Goal: Task Accomplishment & Management: Use online tool/utility

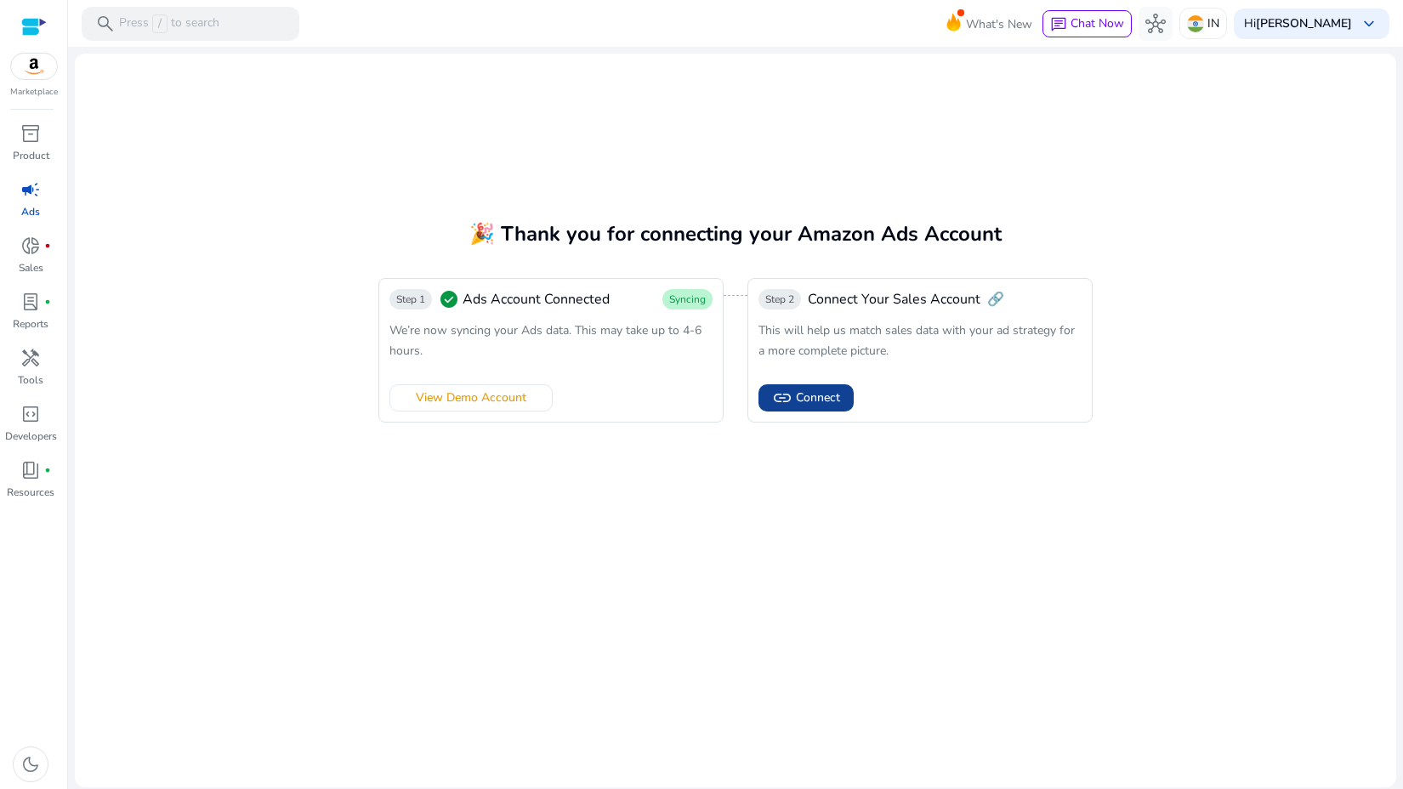
click at [786, 397] on span "link" at bounding box center [782, 398] width 20 height 20
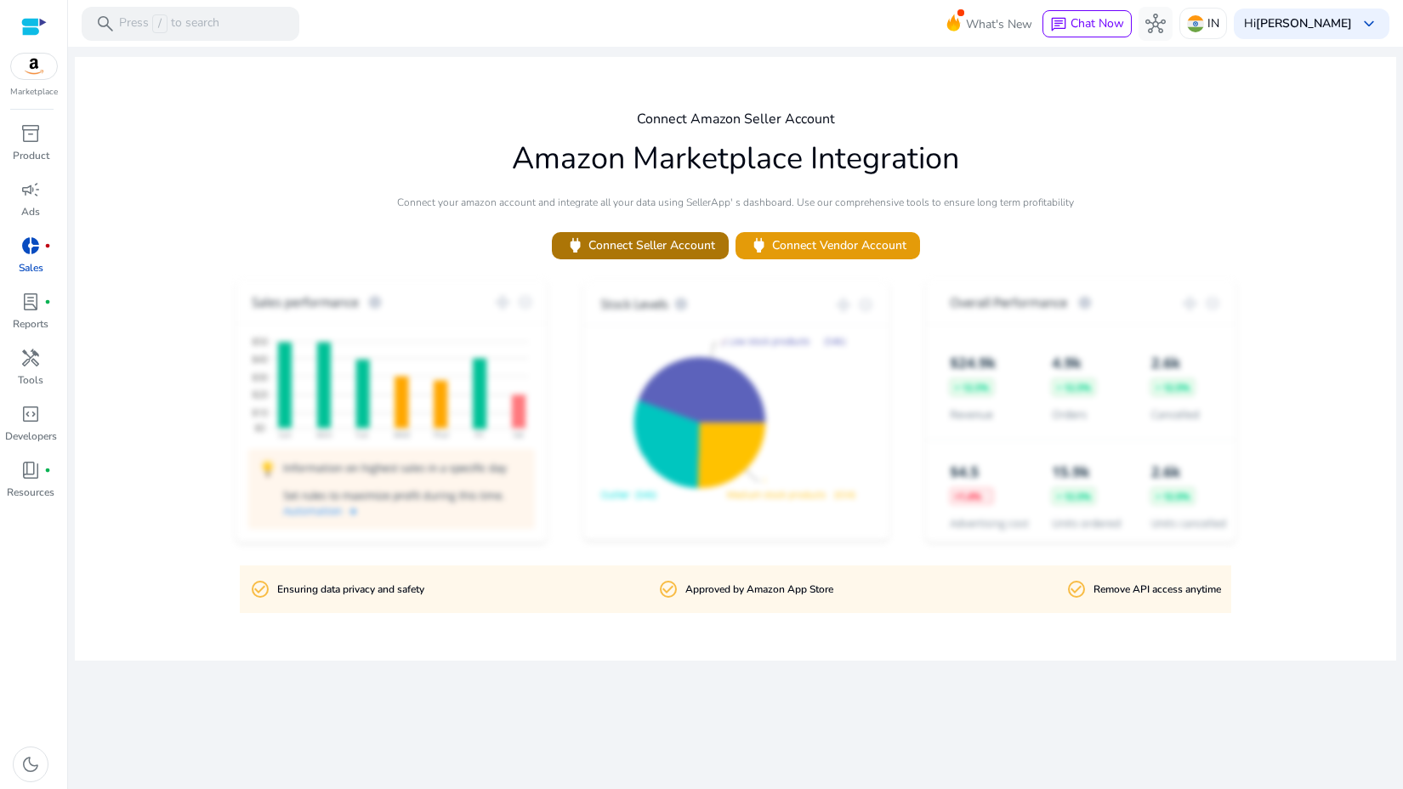
click at [664, 255] on span "power Connect Seller Account" at bounding box center [640, 246] width 150 height 20
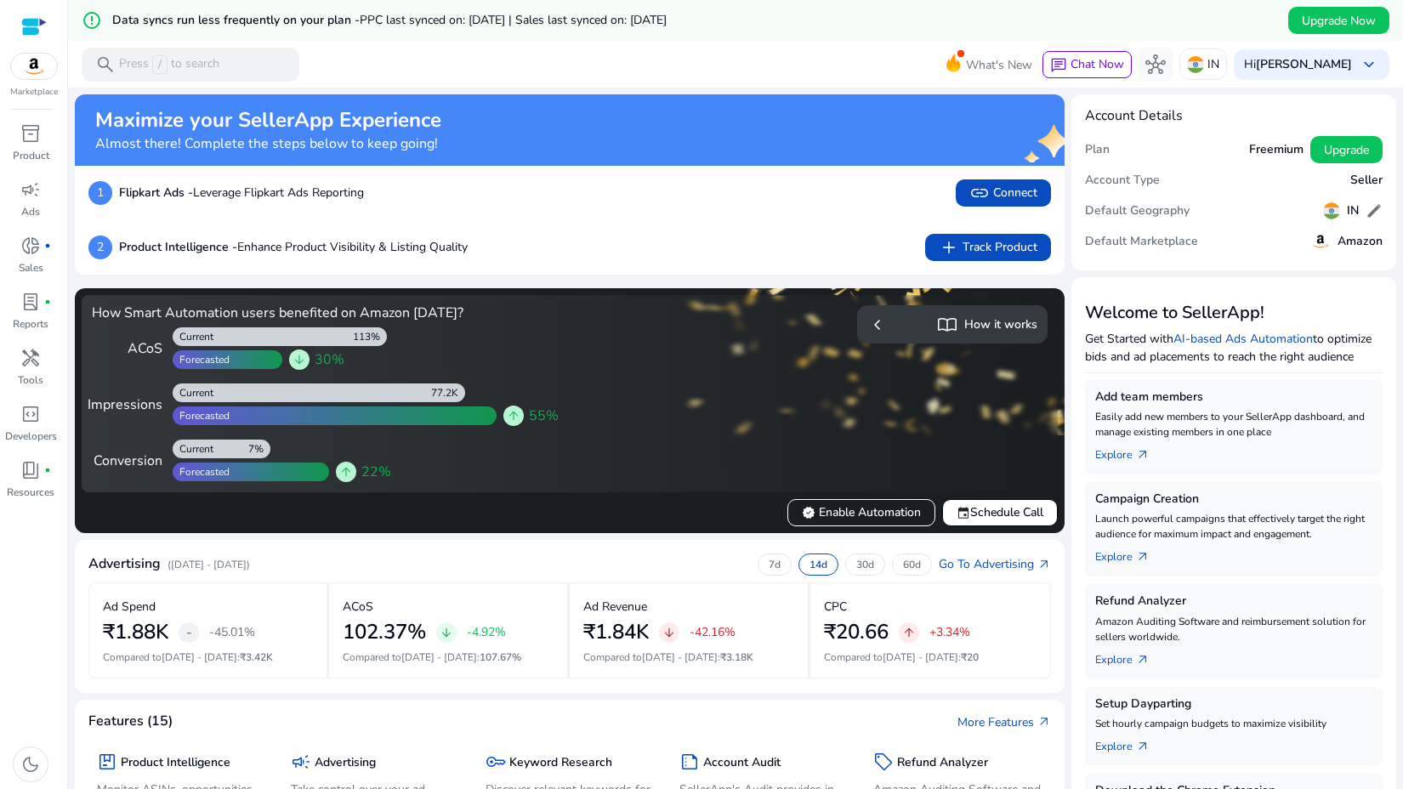
click at [30, 65] on img at bounding box center [34, 67] width 46 height 26
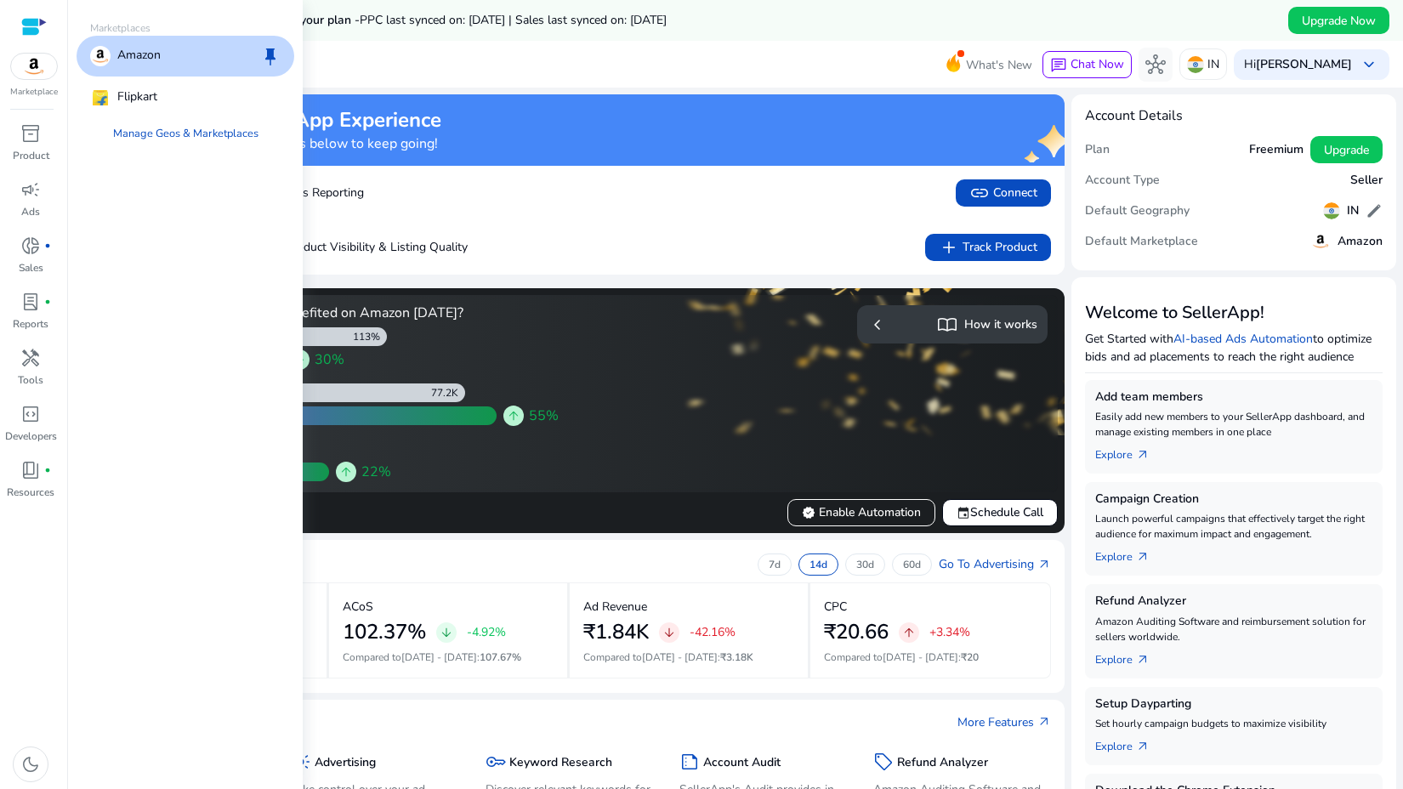
click at [135, 46] on p "Amazon" at bounding box center [138, 56] width 43 height 20
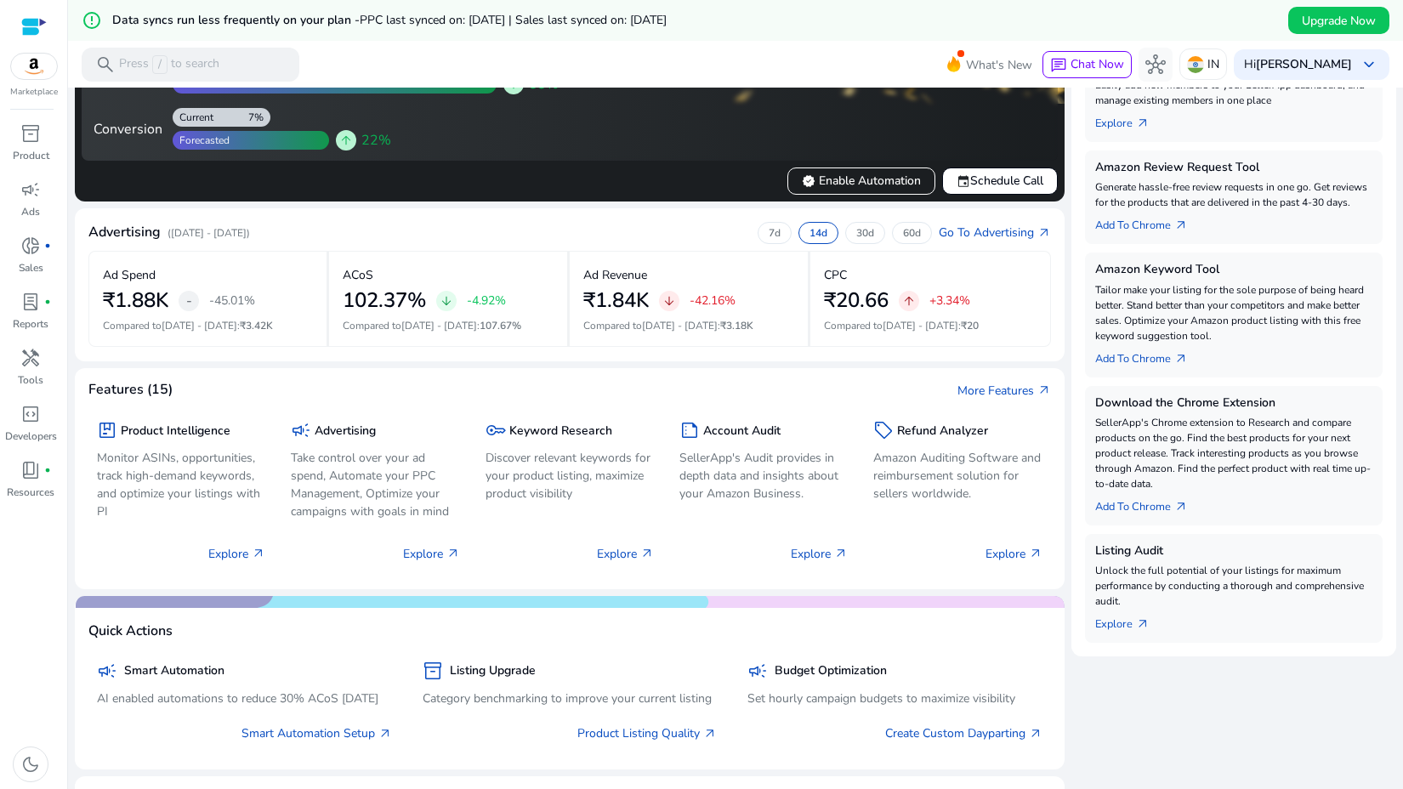
scroll to position [332, 0]
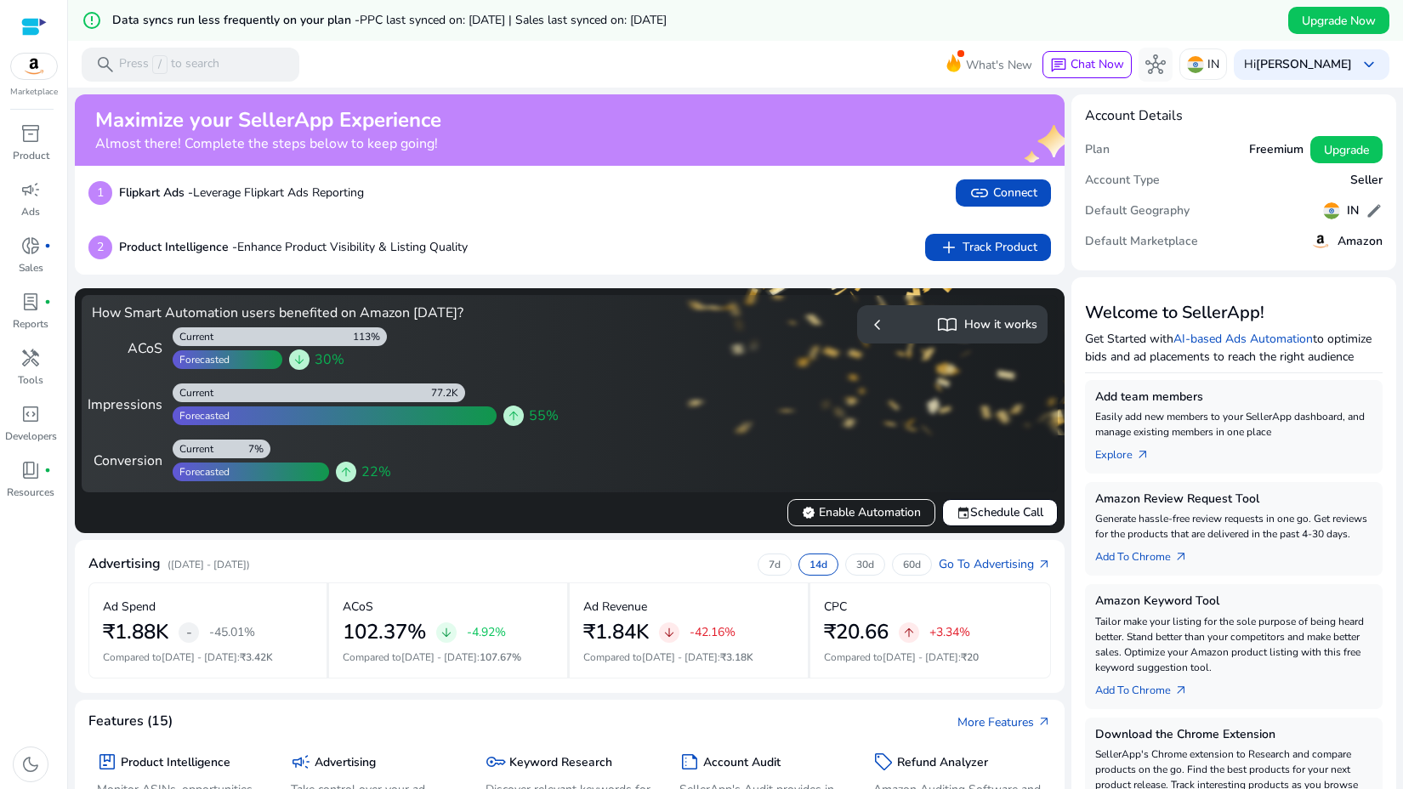
scroll to position [332, 0]
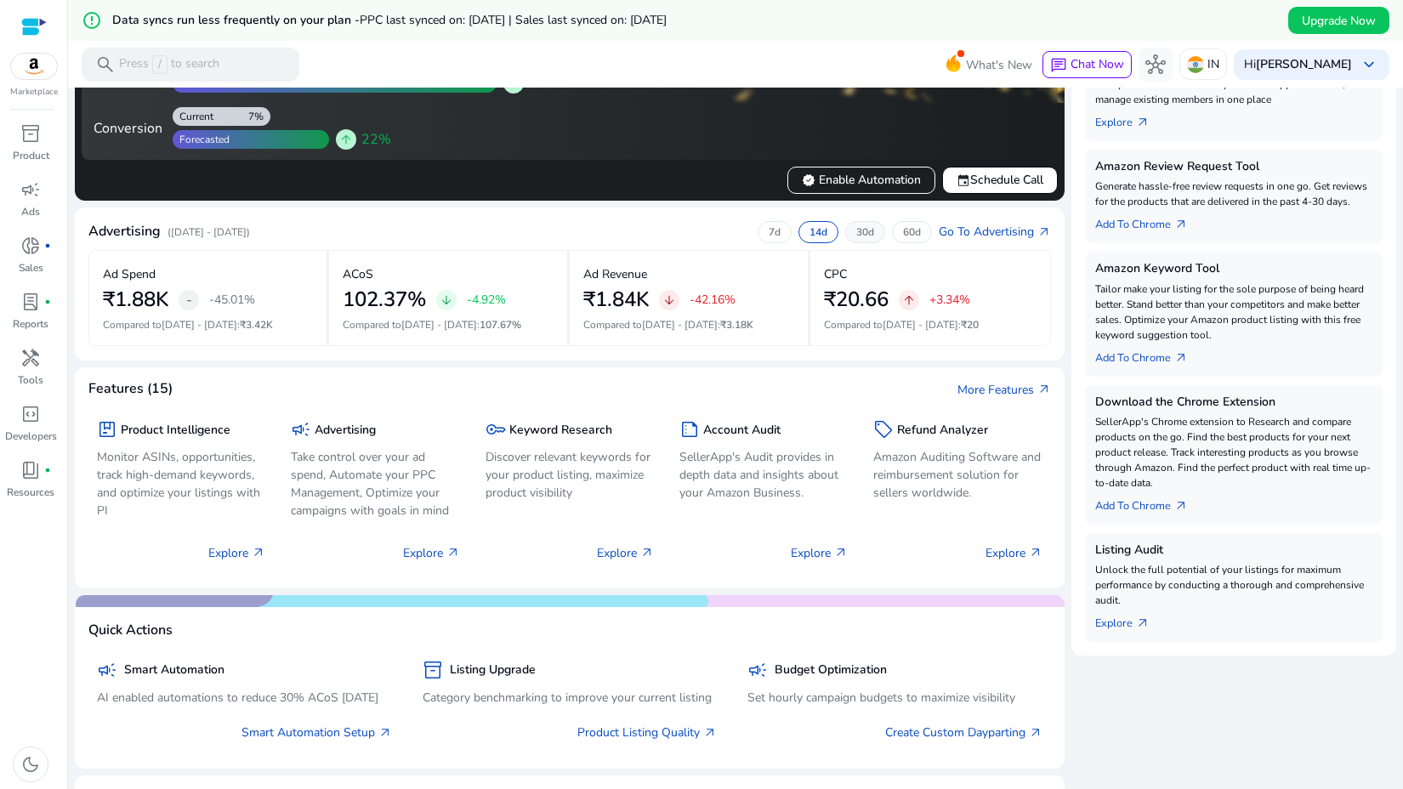
click at [858, 233] on p "30d" at bounding box center [865, 232] width 18 height 14
click at [922, 237] on div "60d" at bounding box center [912, 232] width 40 height 22
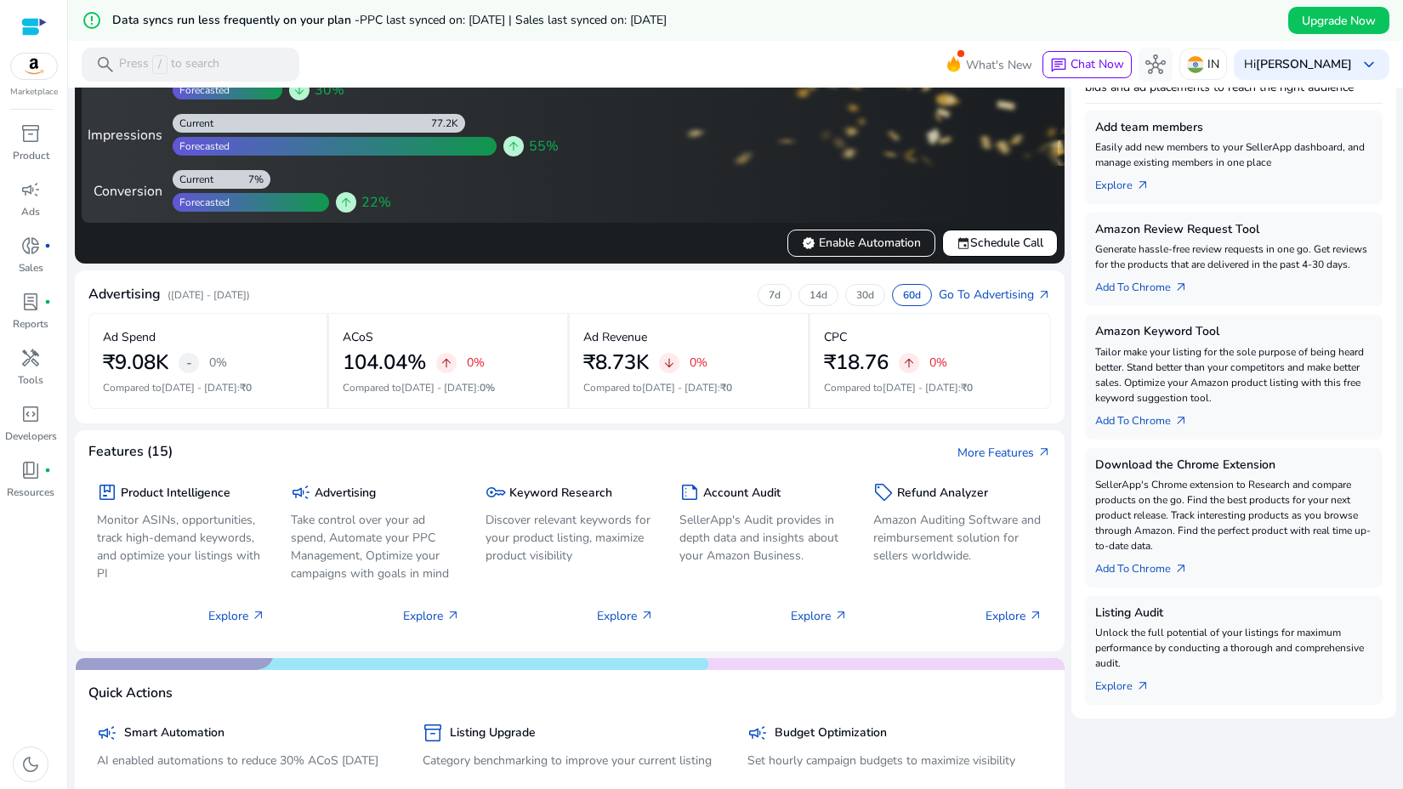
scroll to position [270, 0]
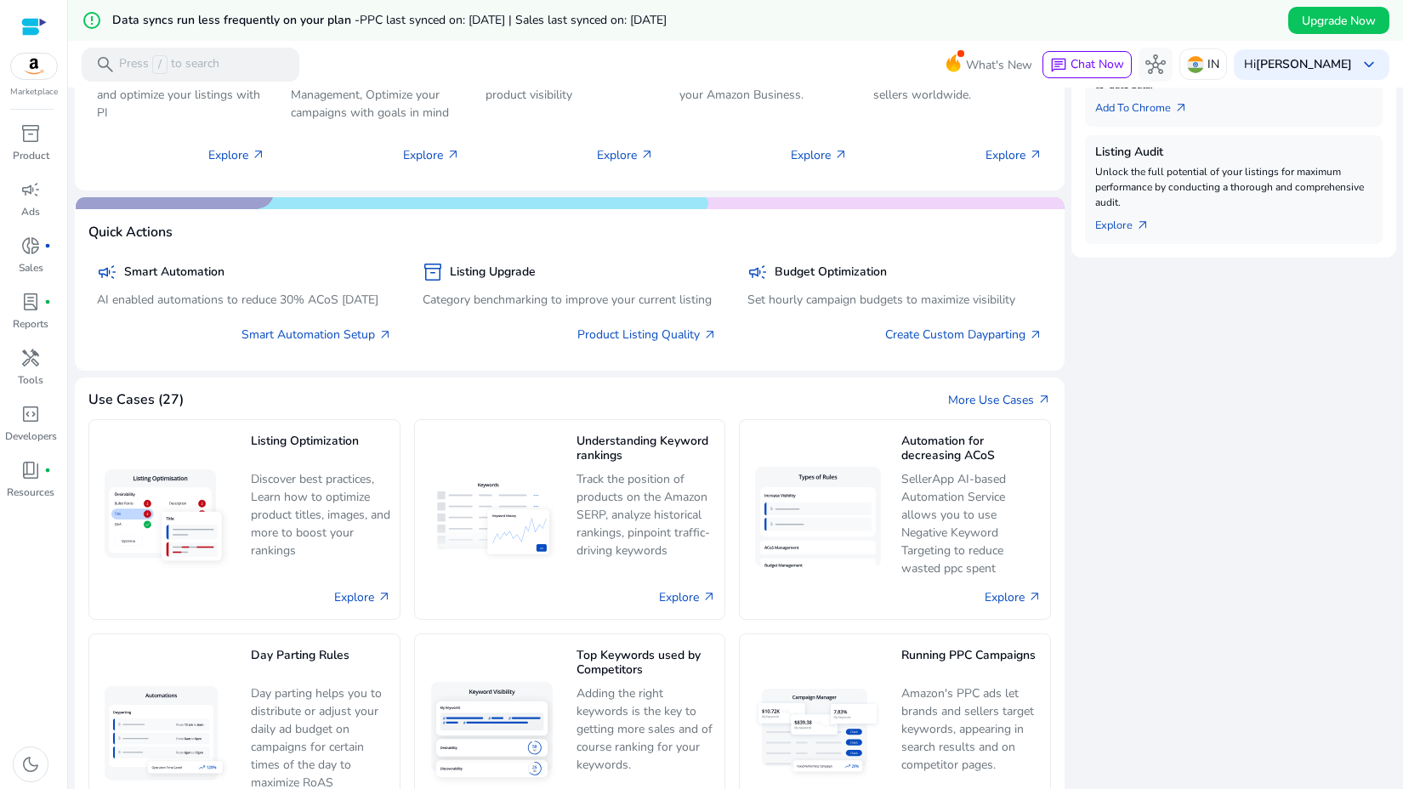
scroll to position [832, 0]
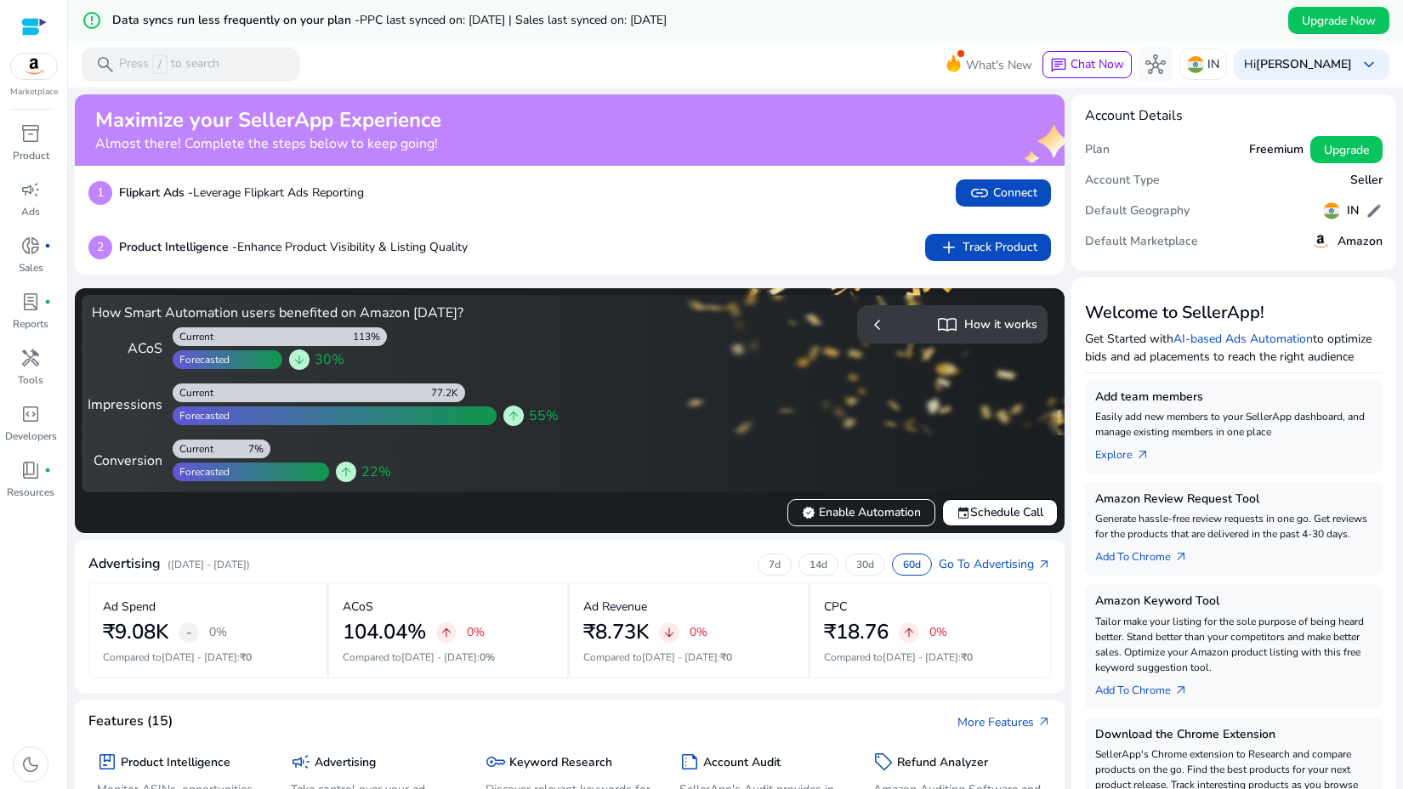
scroll to position [832, 0]
click at [837, 508] on span "verified Enable Automation" at bounding box center [861, 512] width 119 height 18
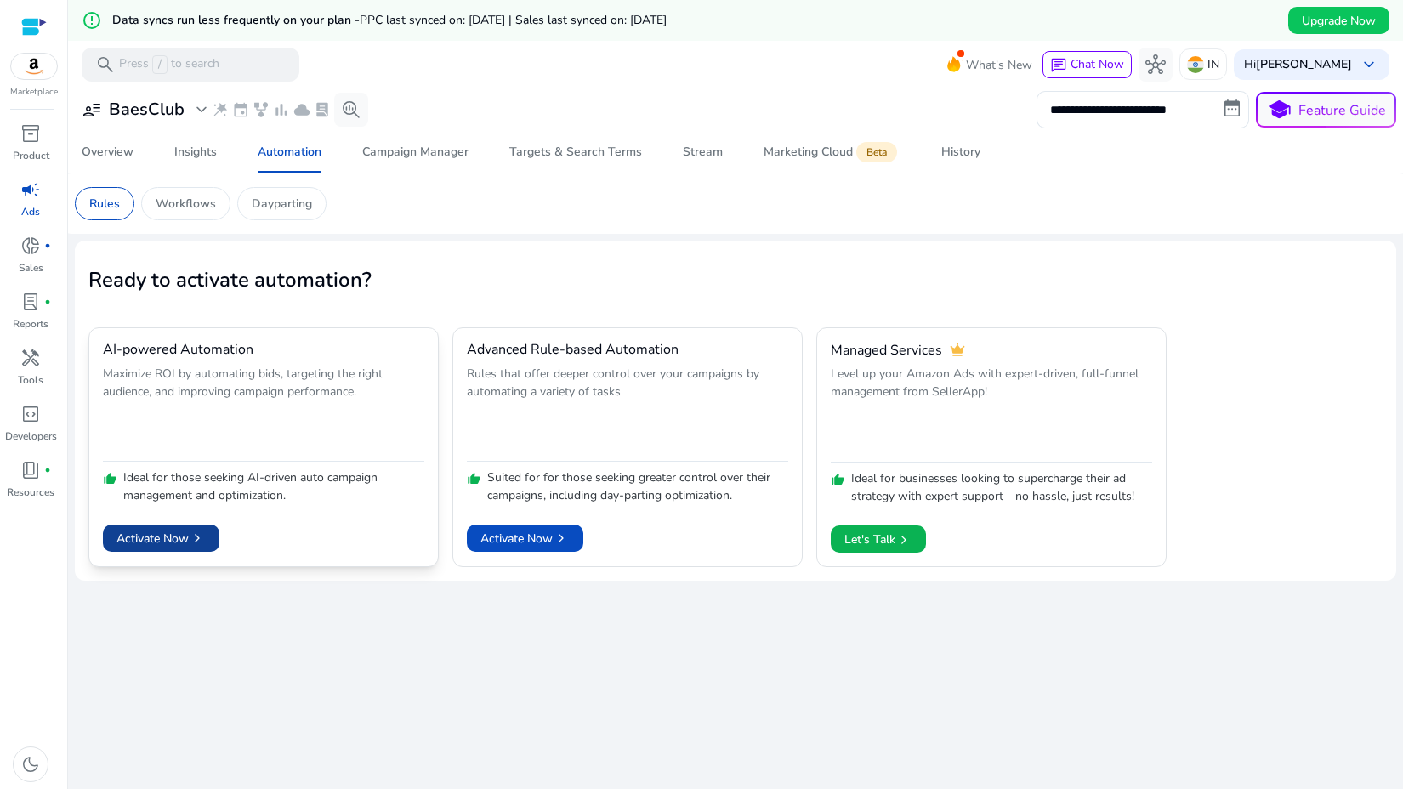
click at [197, 545] on span "chevron_right" at bounding box center [197, 538] width 17 height 17
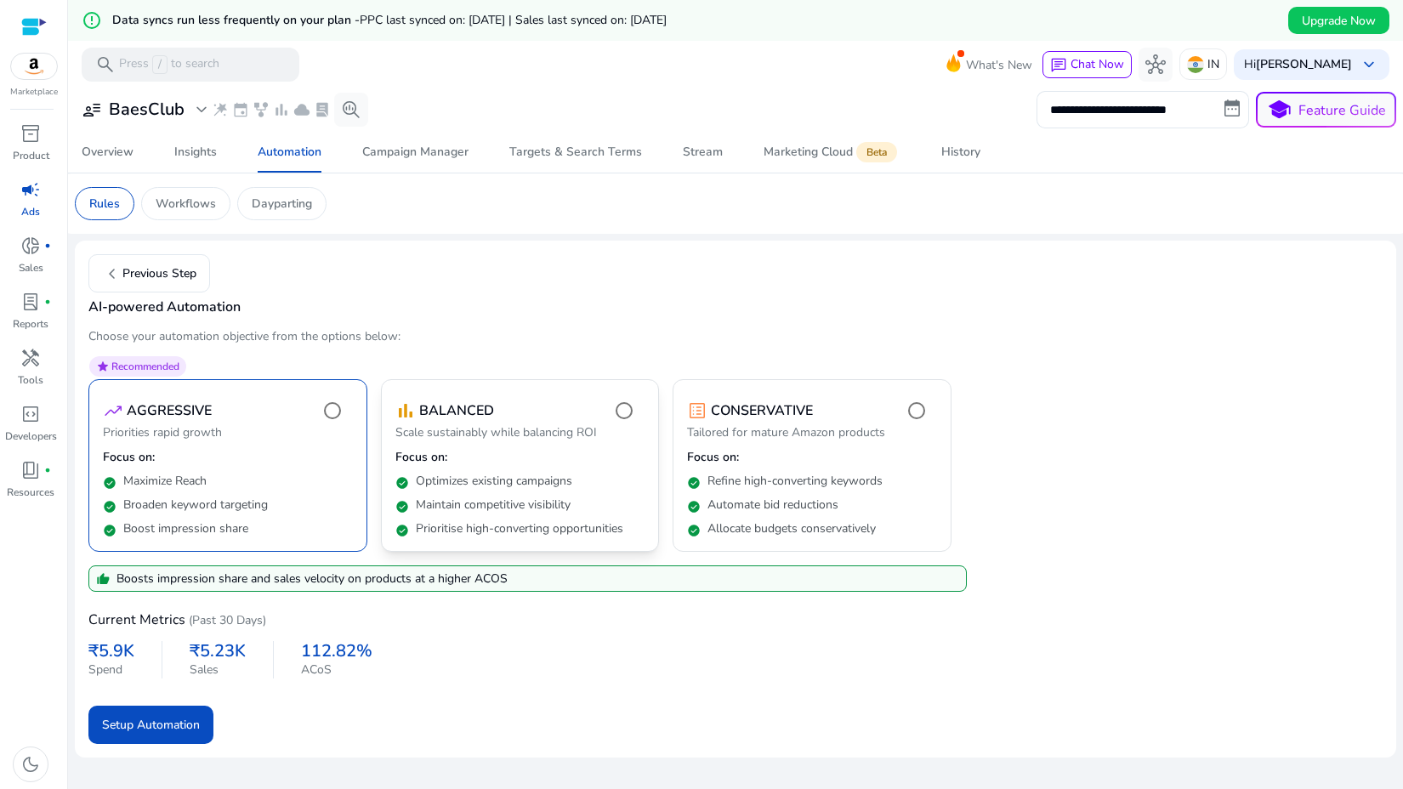
click at [502, 456] on p "Focus on:" at bounding box center [520, 457] width 250 height 17
click at [196, 503] on p "Broaden keyword targeting" at bounding box center [195, 505] width 145 height 17
click at [169, 735] on span "submit" at bounding box center [150, 724] width 125 height 41
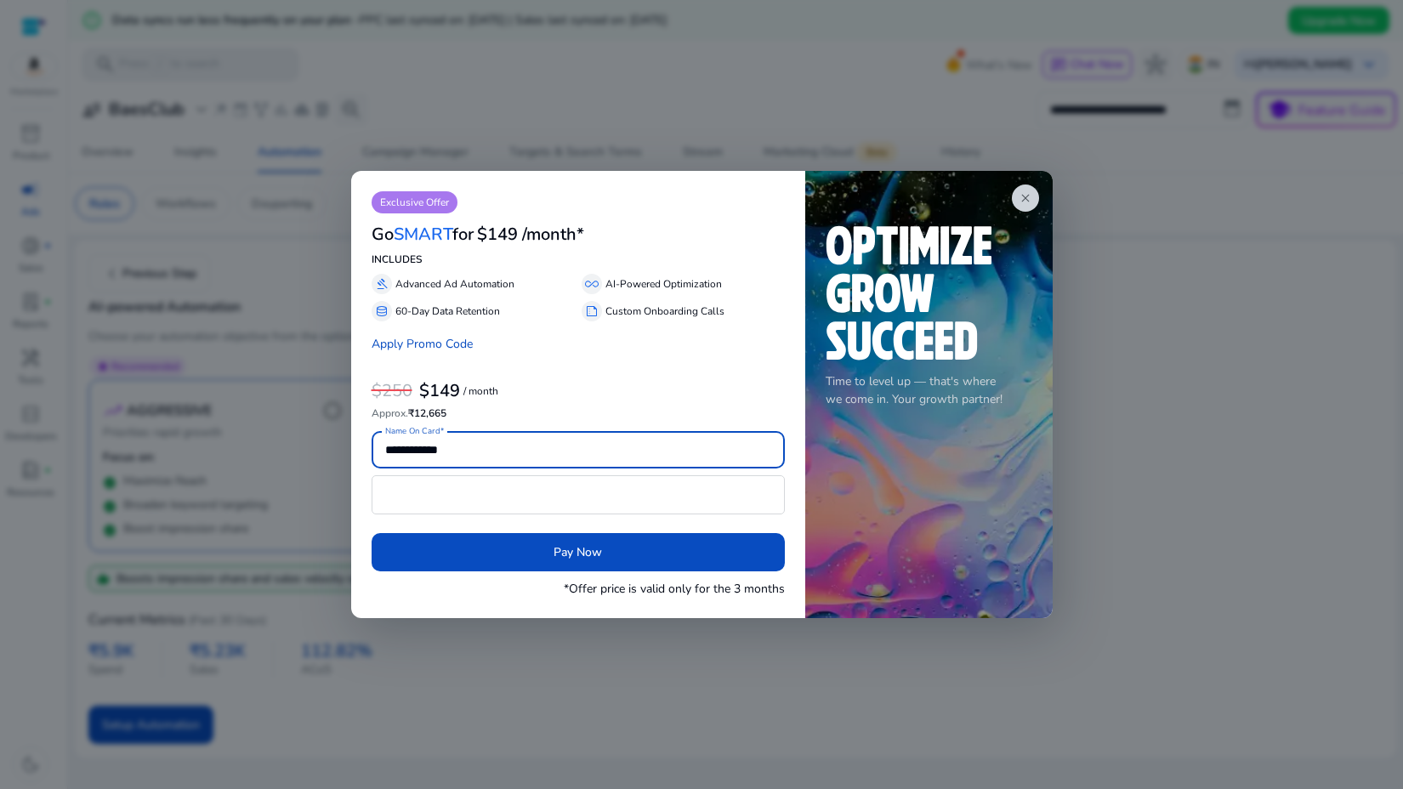
click at [1039, 195] on div "close Time to level up — that's where we come in. Your growth partner!" at bounding box center [928, 395] width 247 height 448
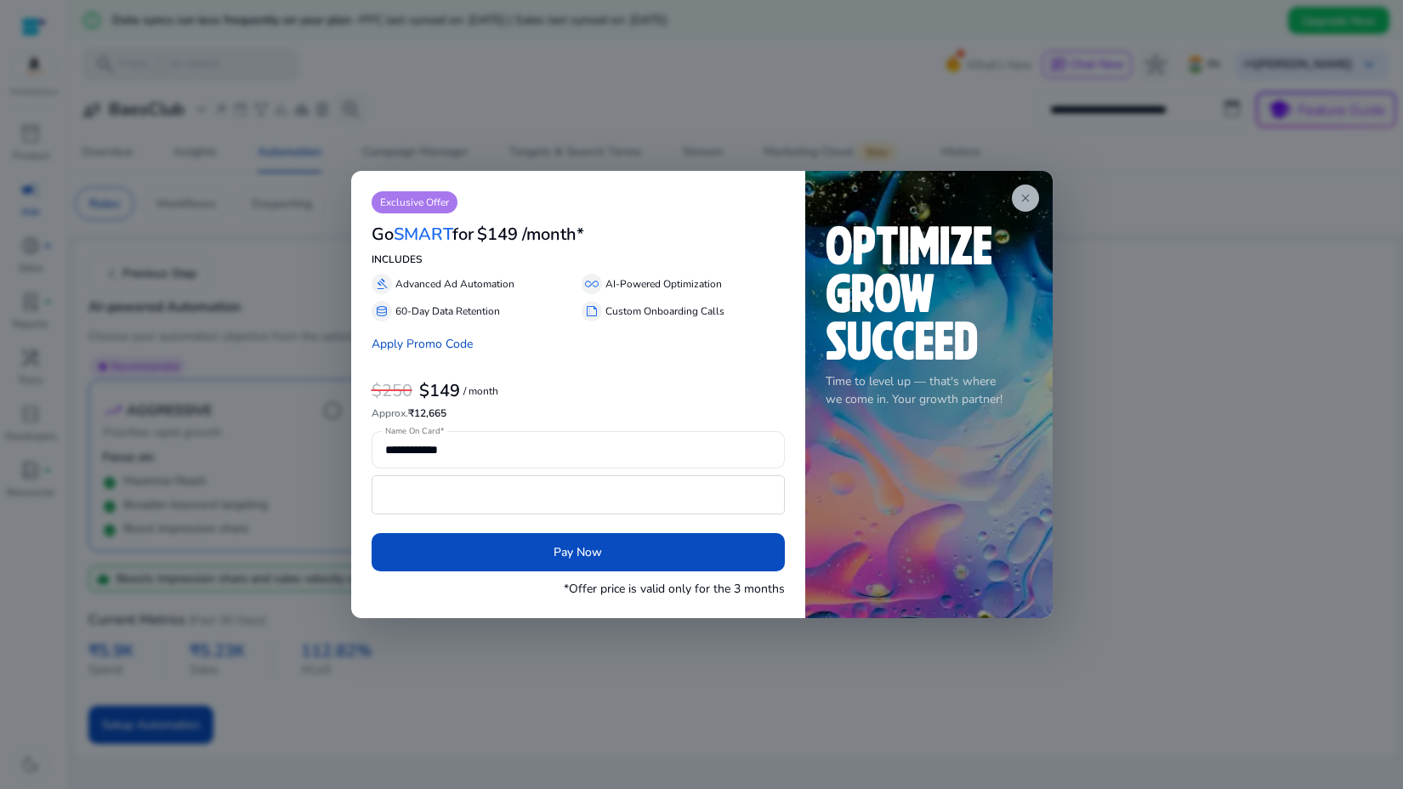
click at [1032, 197] on app-icon "close" at bounding box center [1025, 197] width 27 height 27
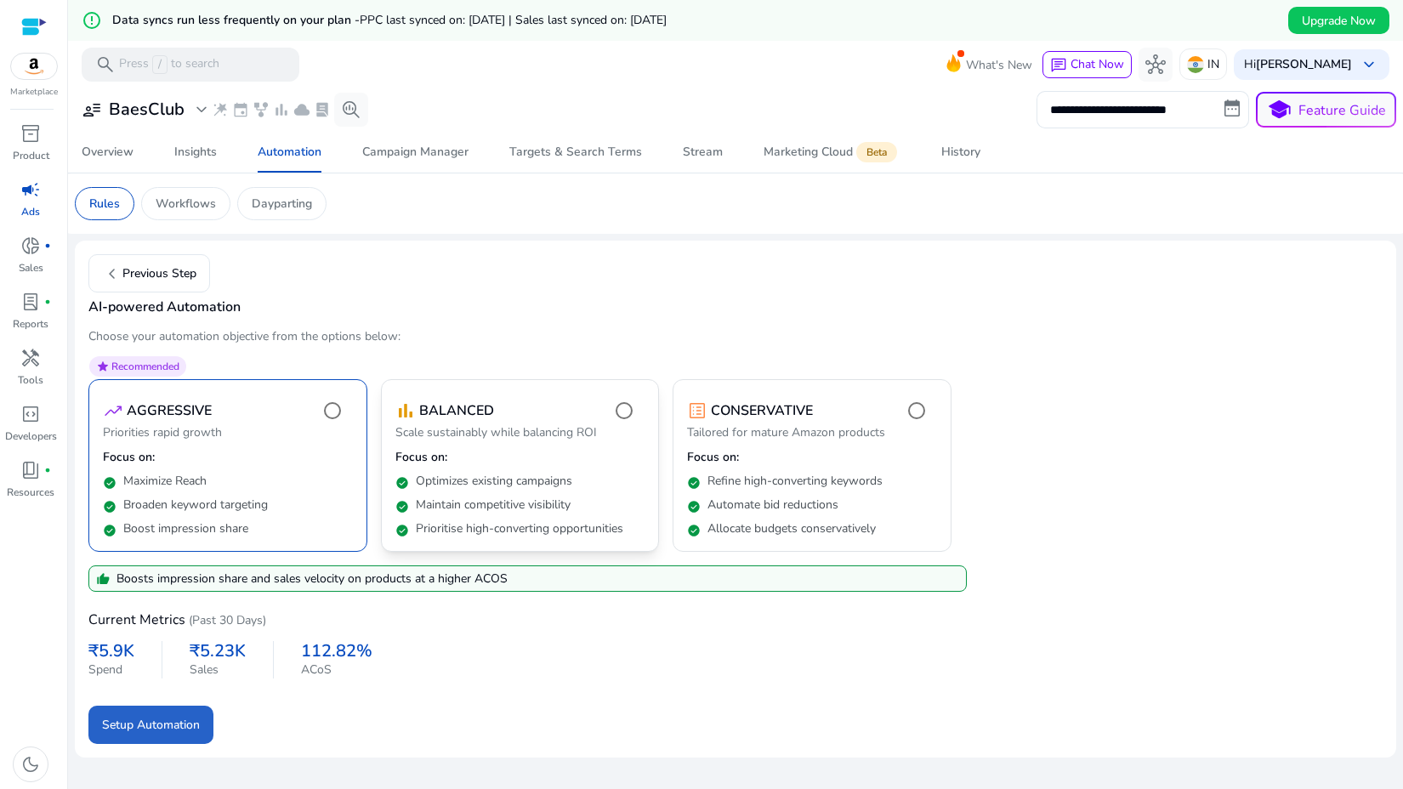
click at [577, 451] on p "Focus on:" at bounding box center [520, 457] width 250 height 17
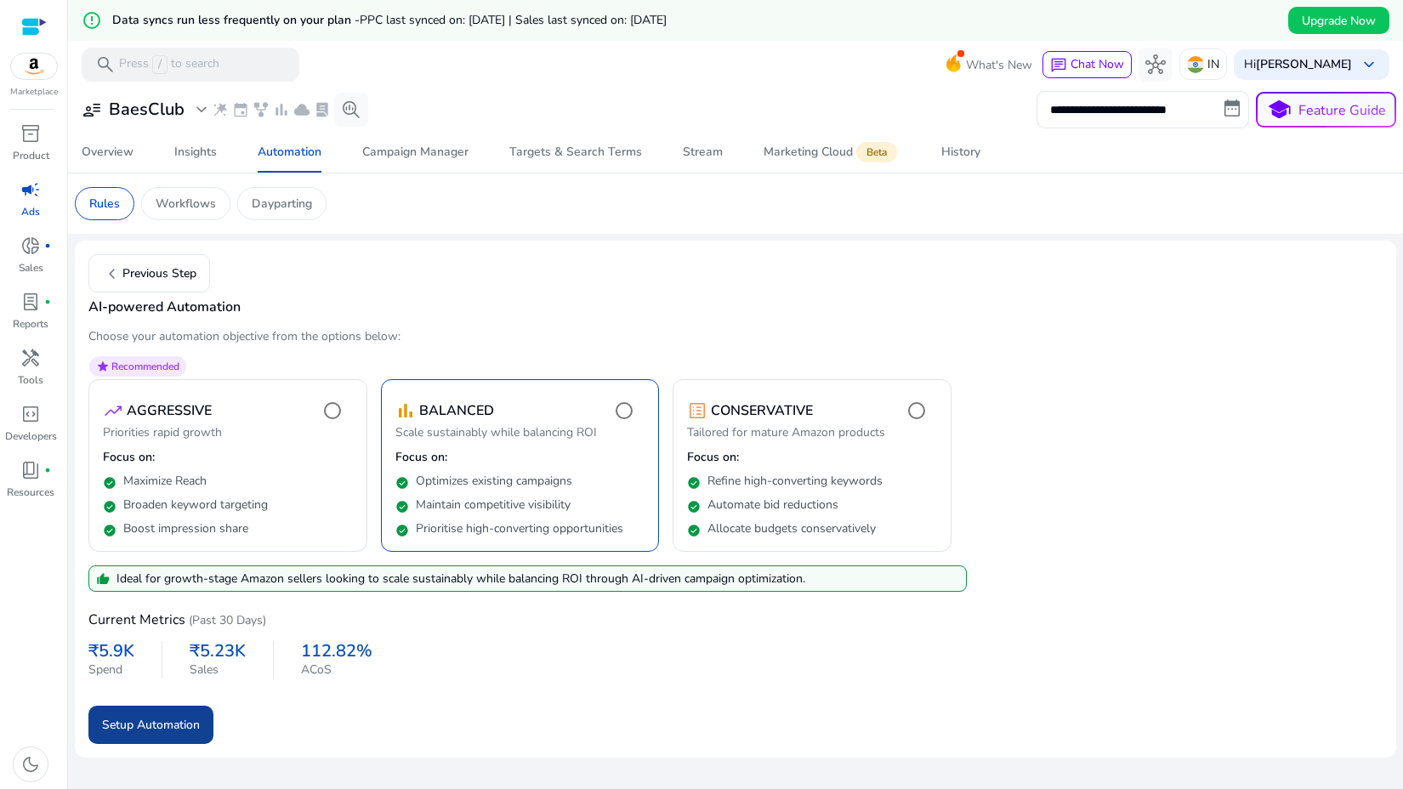
click at [190, 721] on span "Setup Automation" at bounding box center [151, 725] width 98 height 18
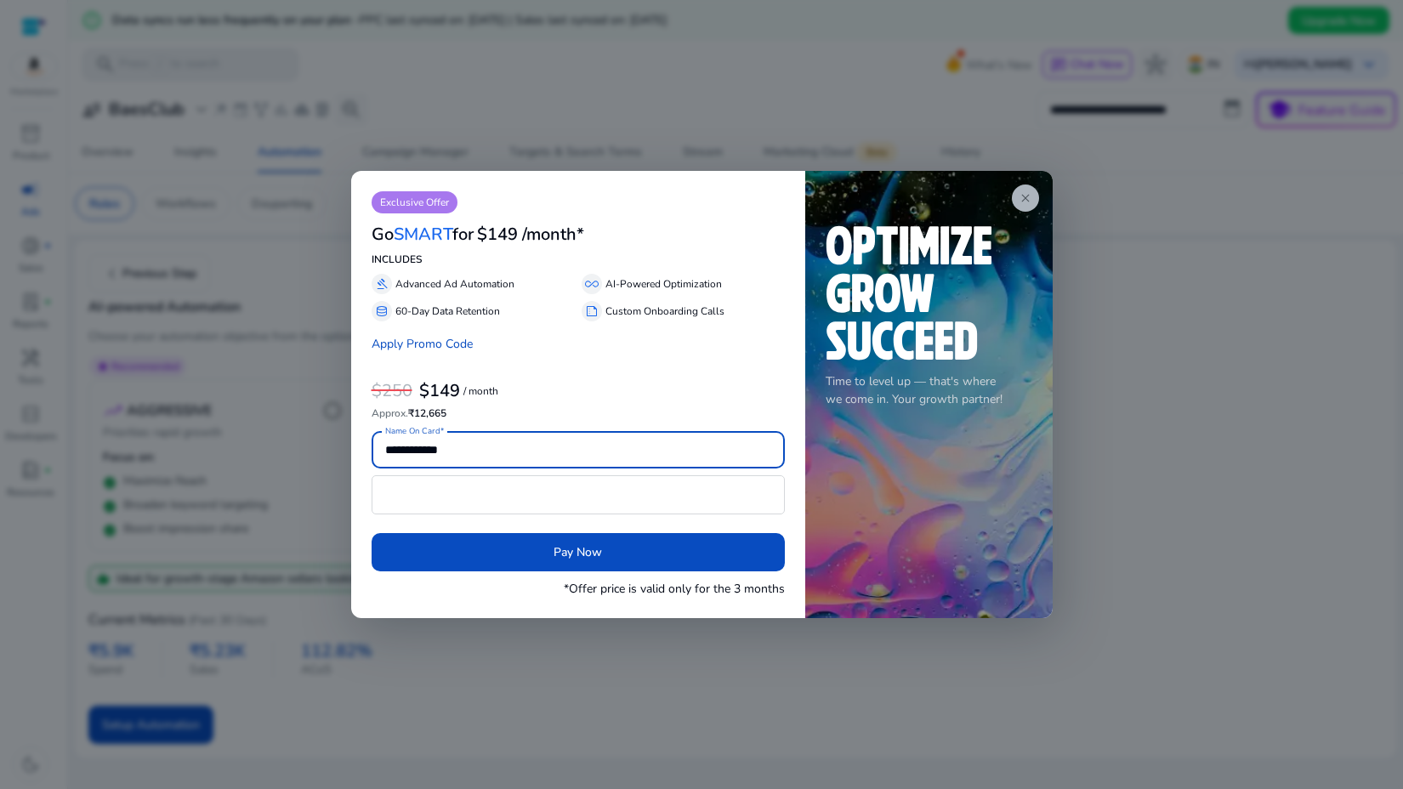
click at [1030, 197] on span "close" at bounding box center [1026, 198] width 14 height 14
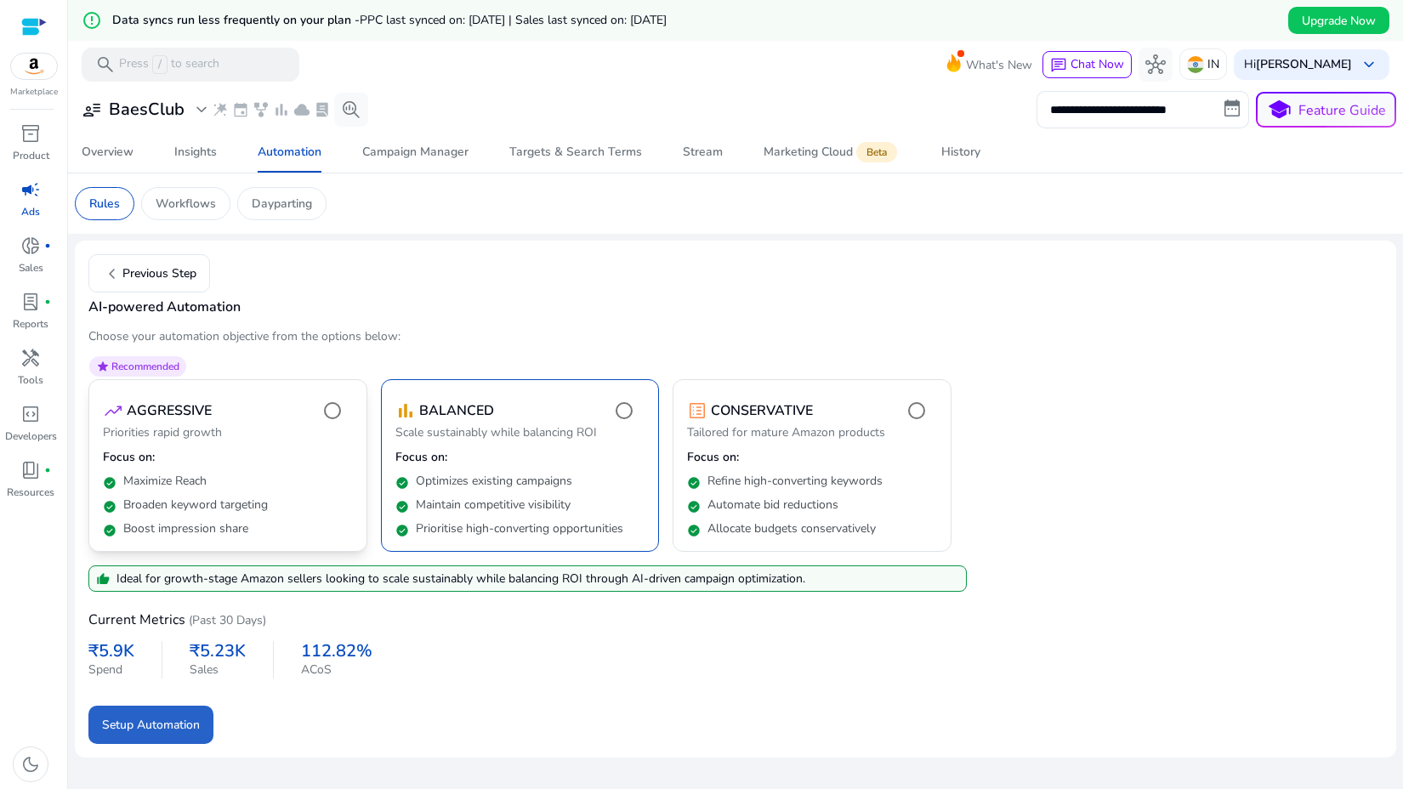
click at [336, 446] on mat-card "star Recommended trending_up AGGRESSIVE Priorities rapid growth Focus on: check…" at bounding box center [227, 465] width 279 height 173
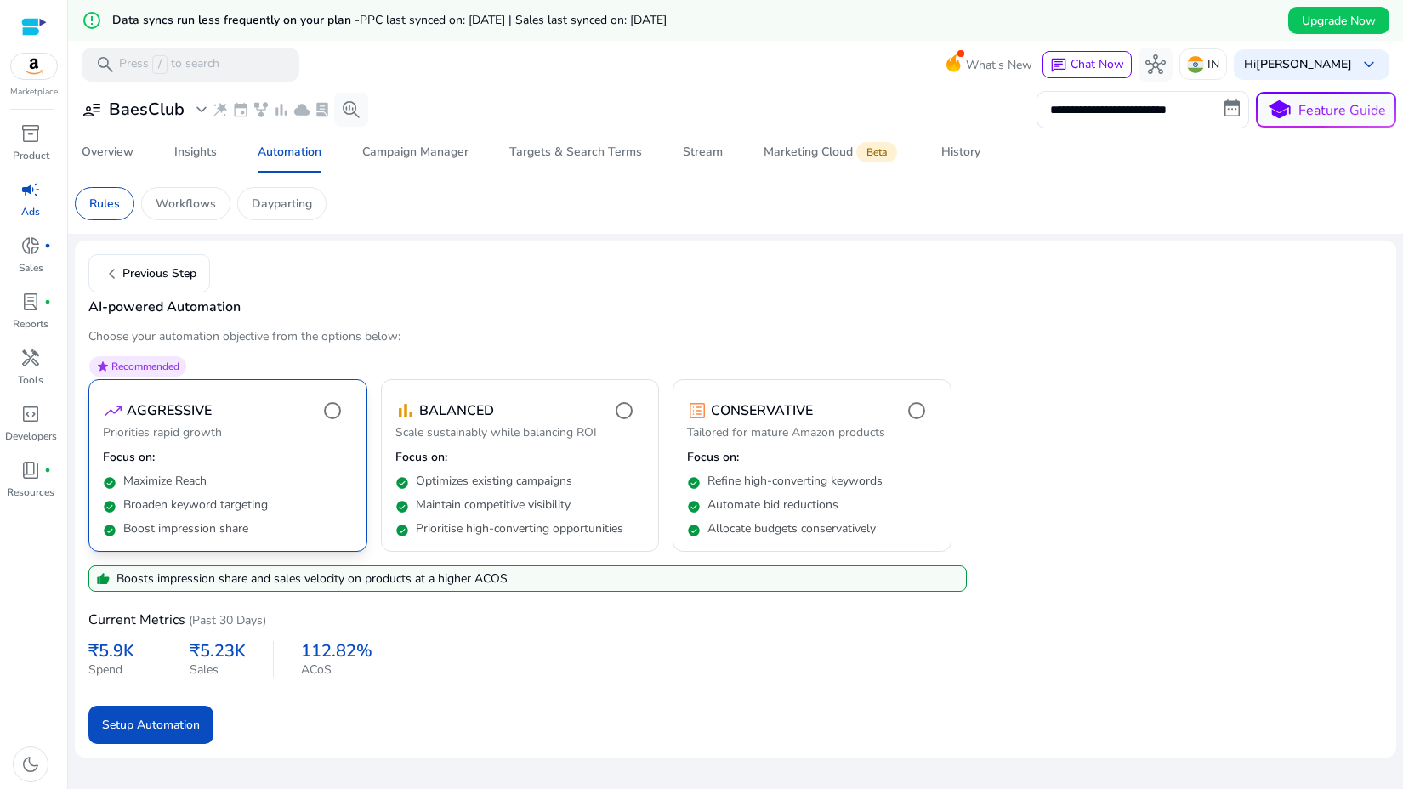
click at [336, 446] on mat-card "star Recommended trending_up AGGRESSIVE Priorities rapid growth Focus on: check…" at bounding box center [227, 465] width 279 height 173
click at [843, 451] on p "Focus on:" at bounding box center [812, 457] width 250 height 17
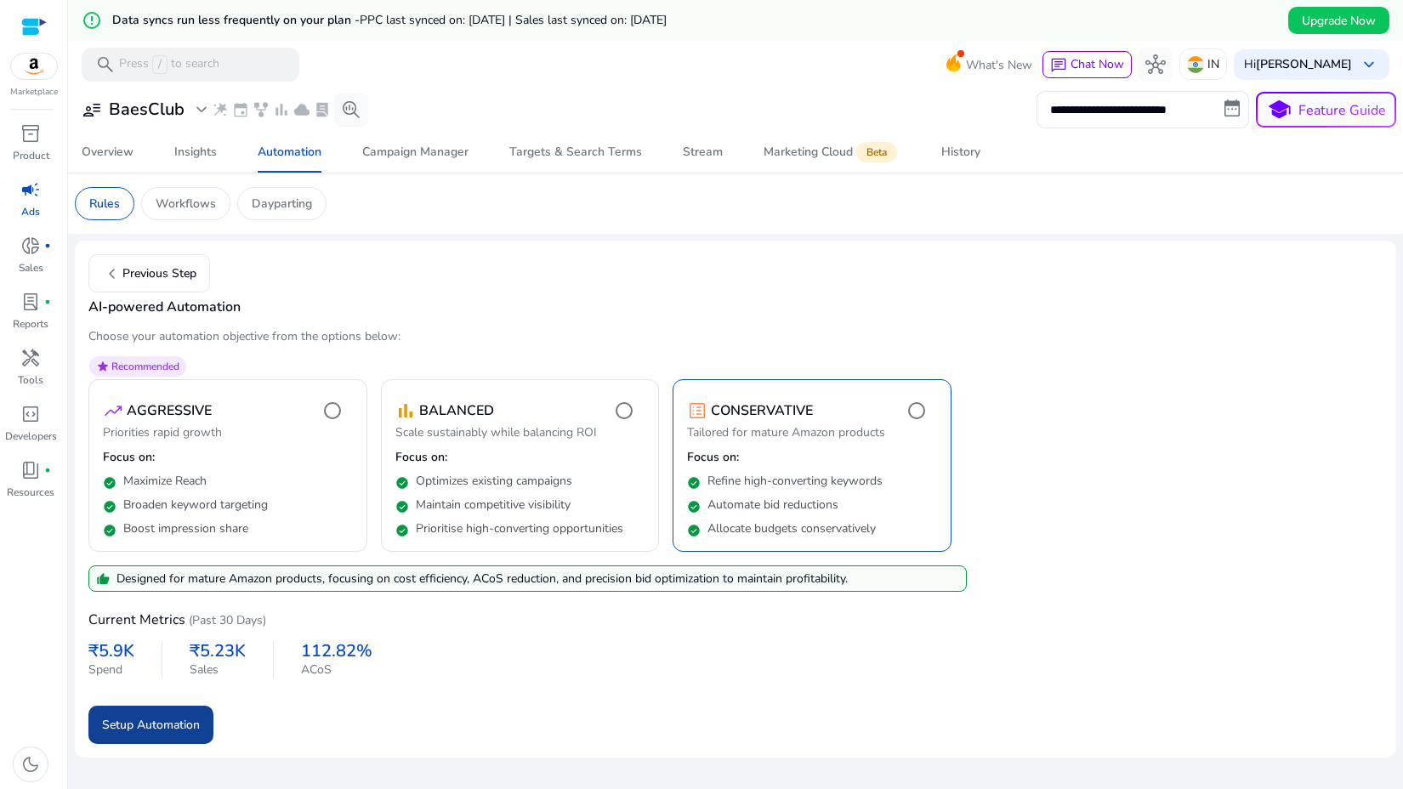
click at [174, 731] on span "Setup Automation" at bounding box center [151, 725] width 98 height 18
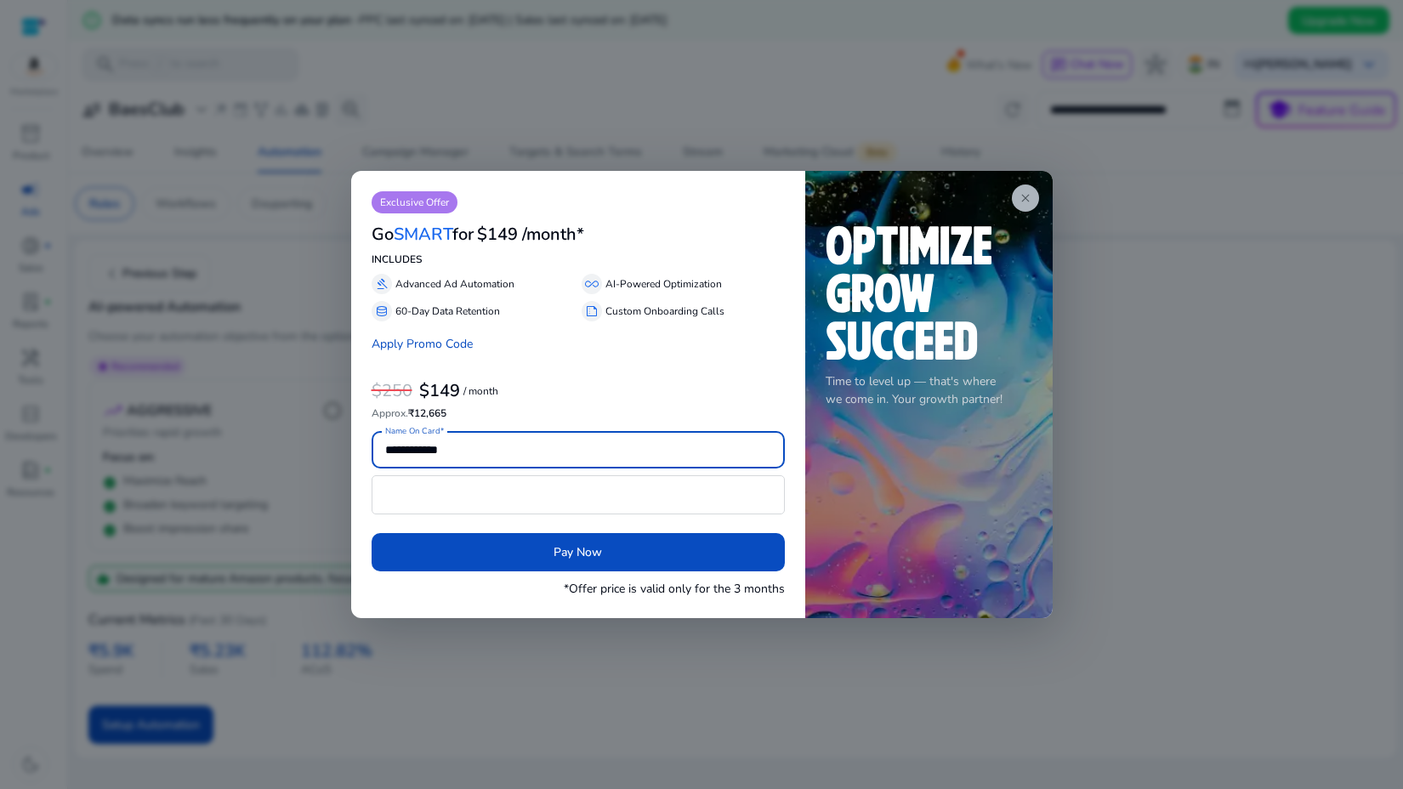
click at [1019, 192] on span "close" at bounding box center [1026, 198] width 14 height 14
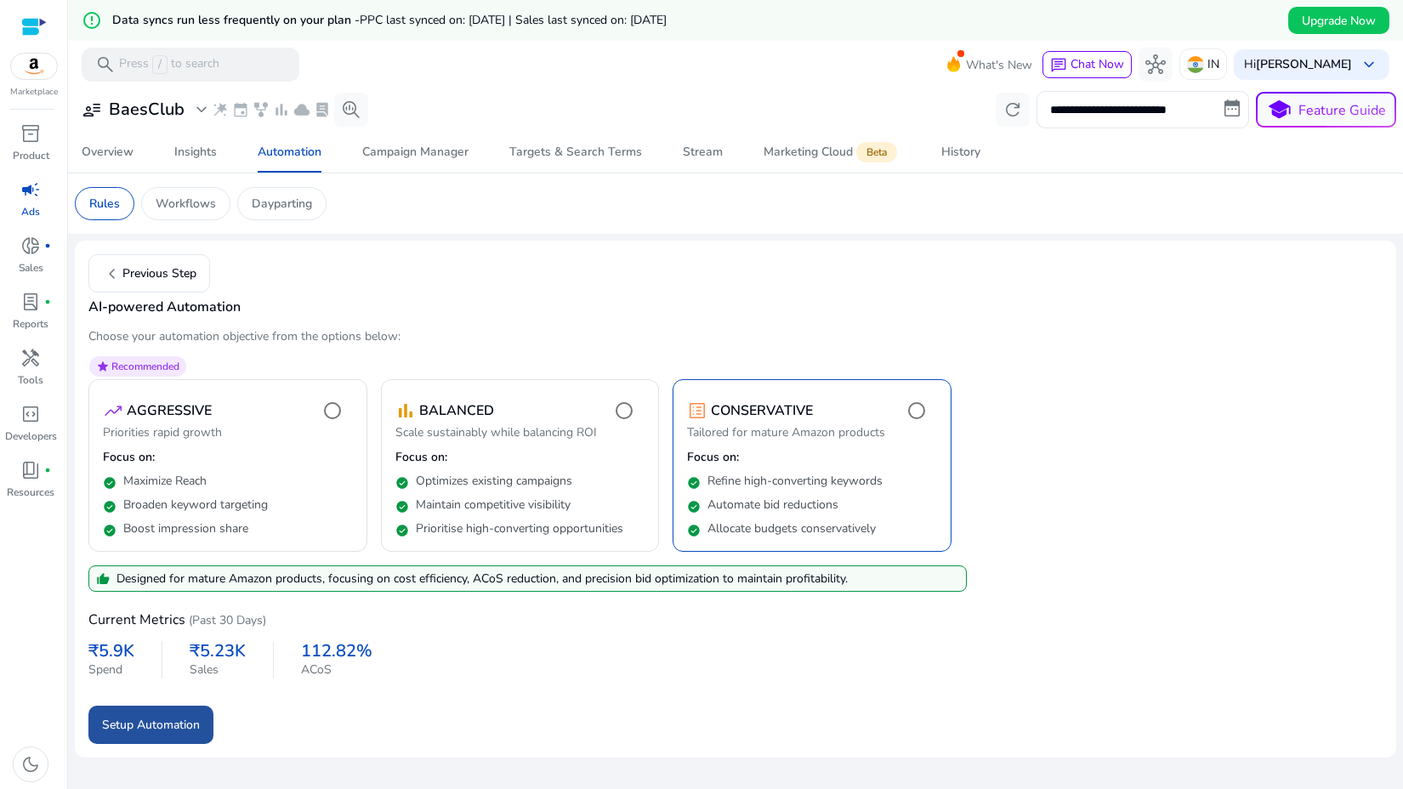
click at [162, 727] on span "Setup Automation" at bounding box center [151, 725] width 98 height 18
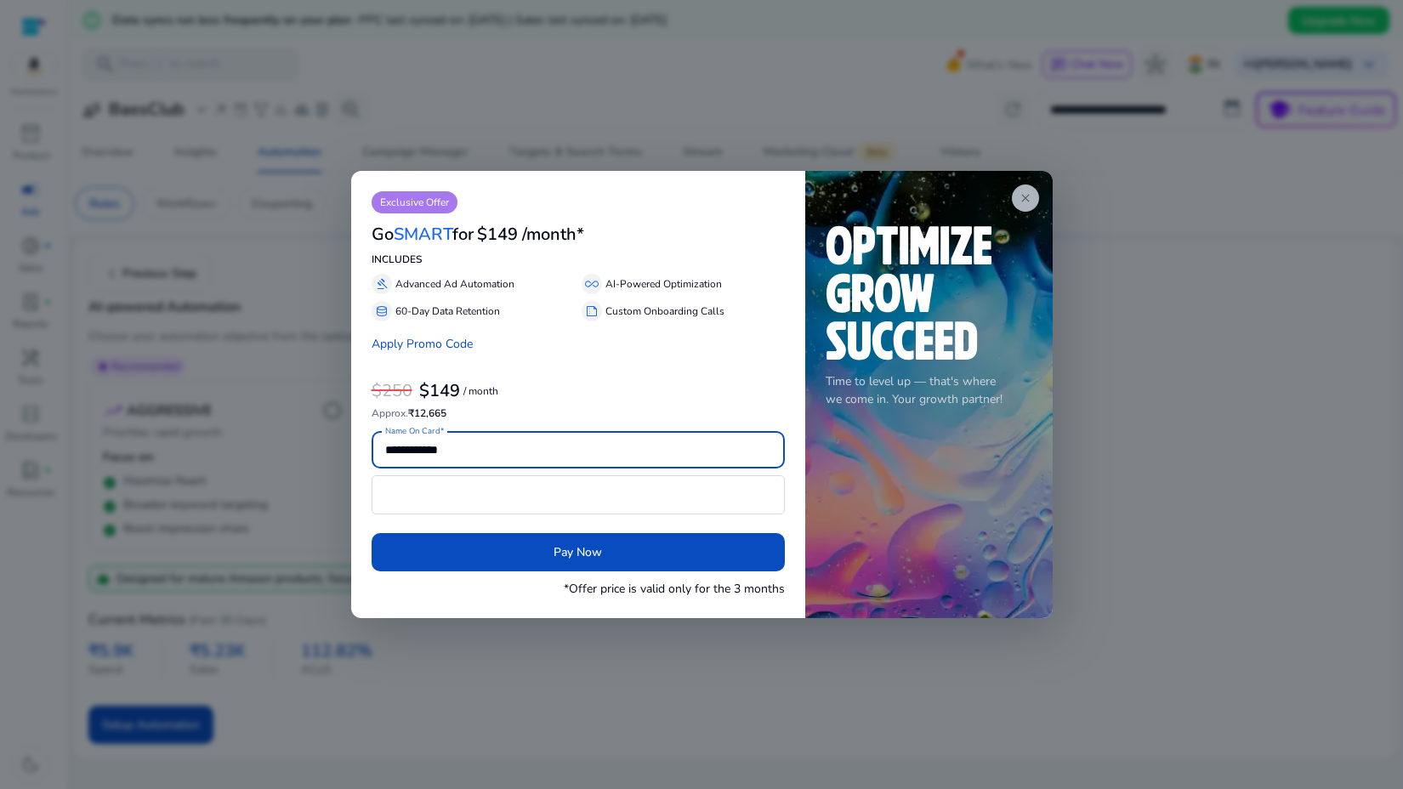
click at [1022, 209] on app-icon "close" at bounding box center [1025, 197] width 27 height 27
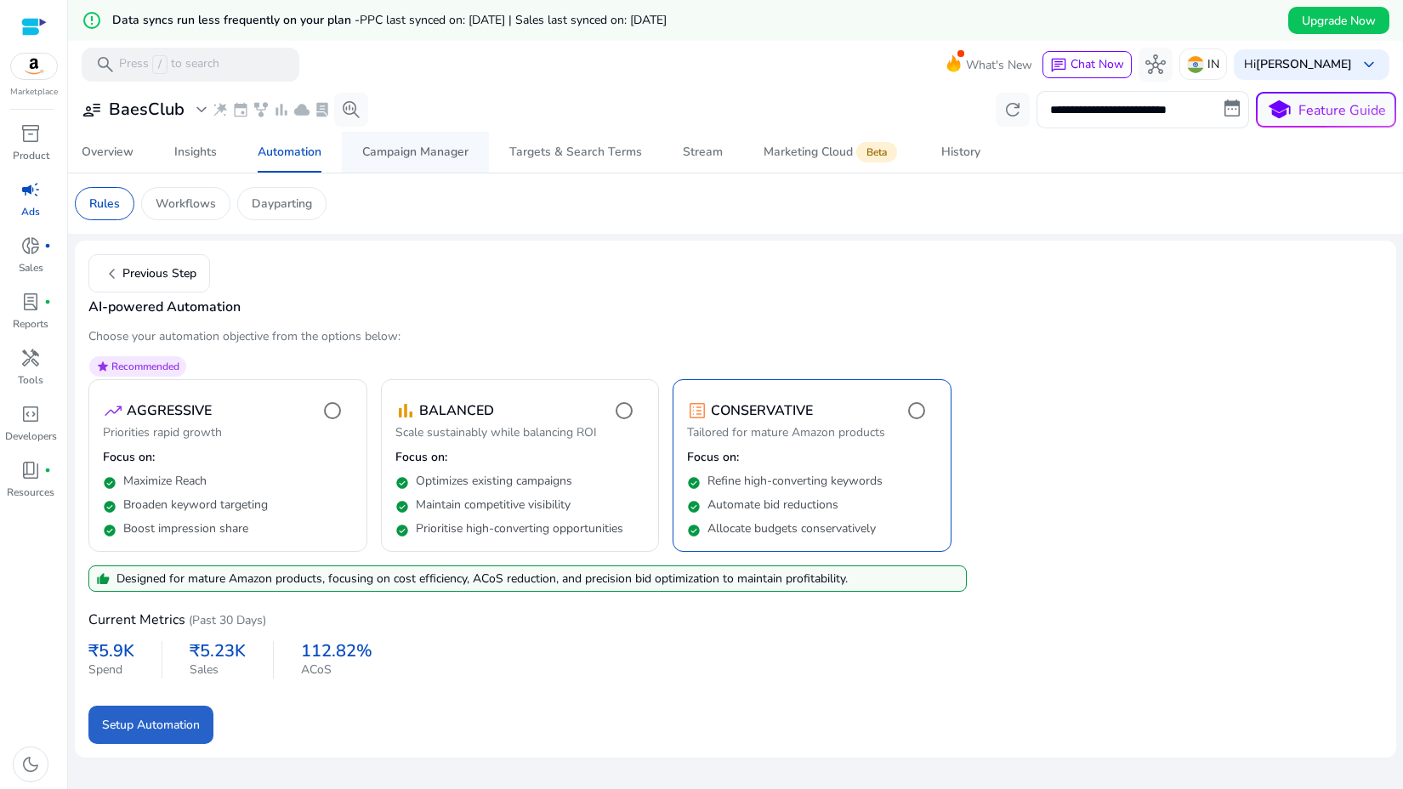
click at [415, 149] on div "Campaign Manager" at bounding box center [415, 152] width 106 height 12
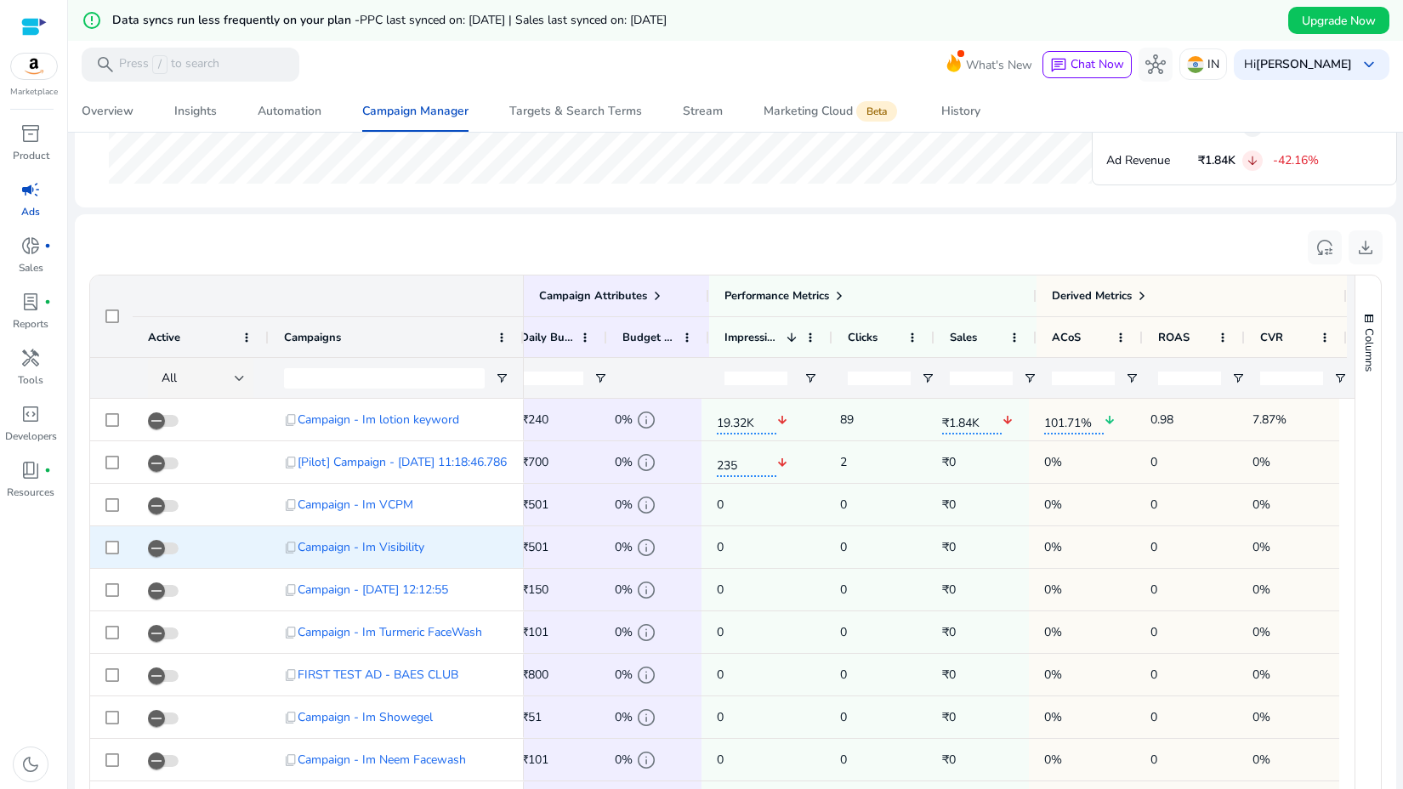
scroll to position [0, 411]
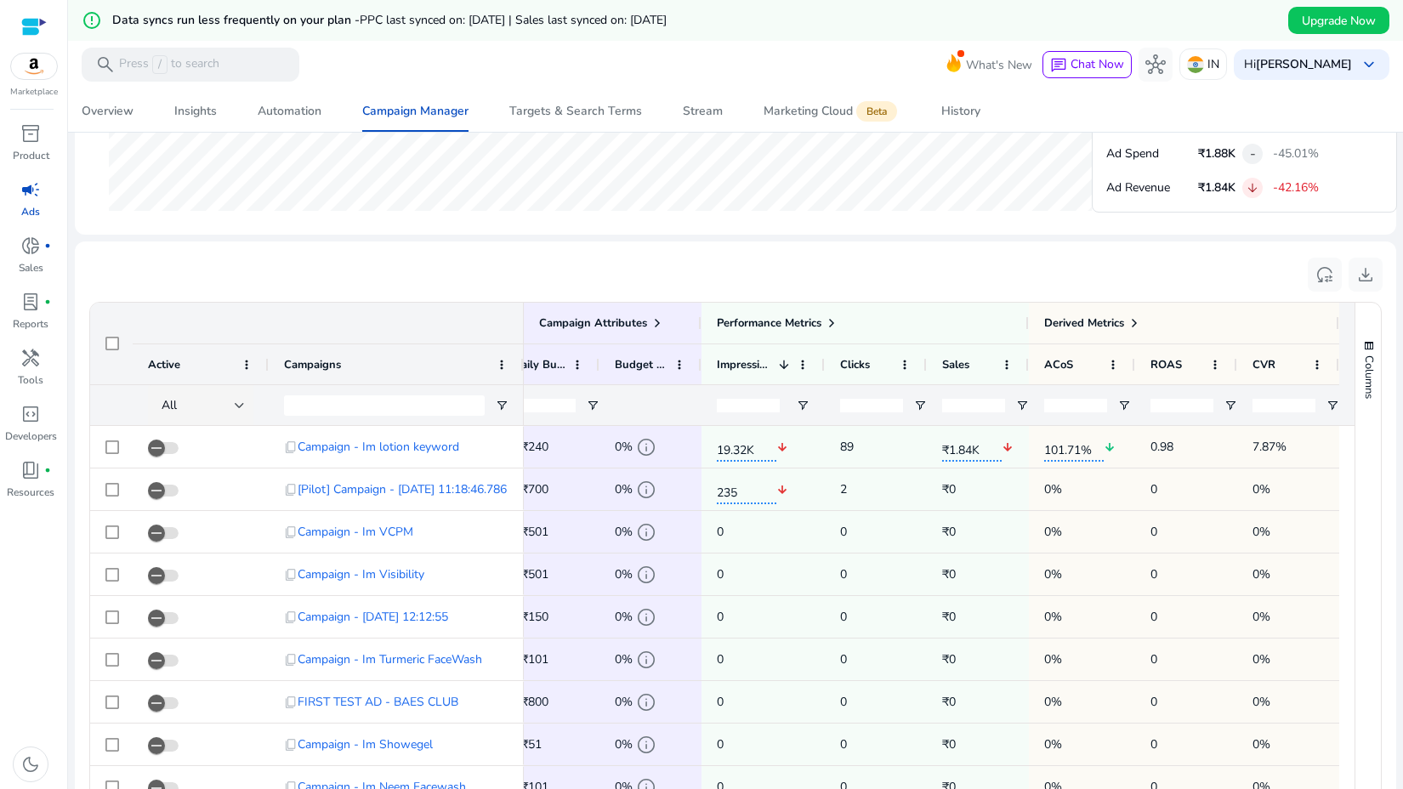
click at [1029, 412] on div at bounding box center [1082, 404] width 106 height 41
click at [1018, 407] on span "Open Filter Menu" at bounding box center [1022, 406] width 14 height 14
click at [986, 407] on input "**" at bounding box center [973, 406] width 63 height 14
click at [994, 407] on input "**" at bounding box center [973, 406] width 63 height 14
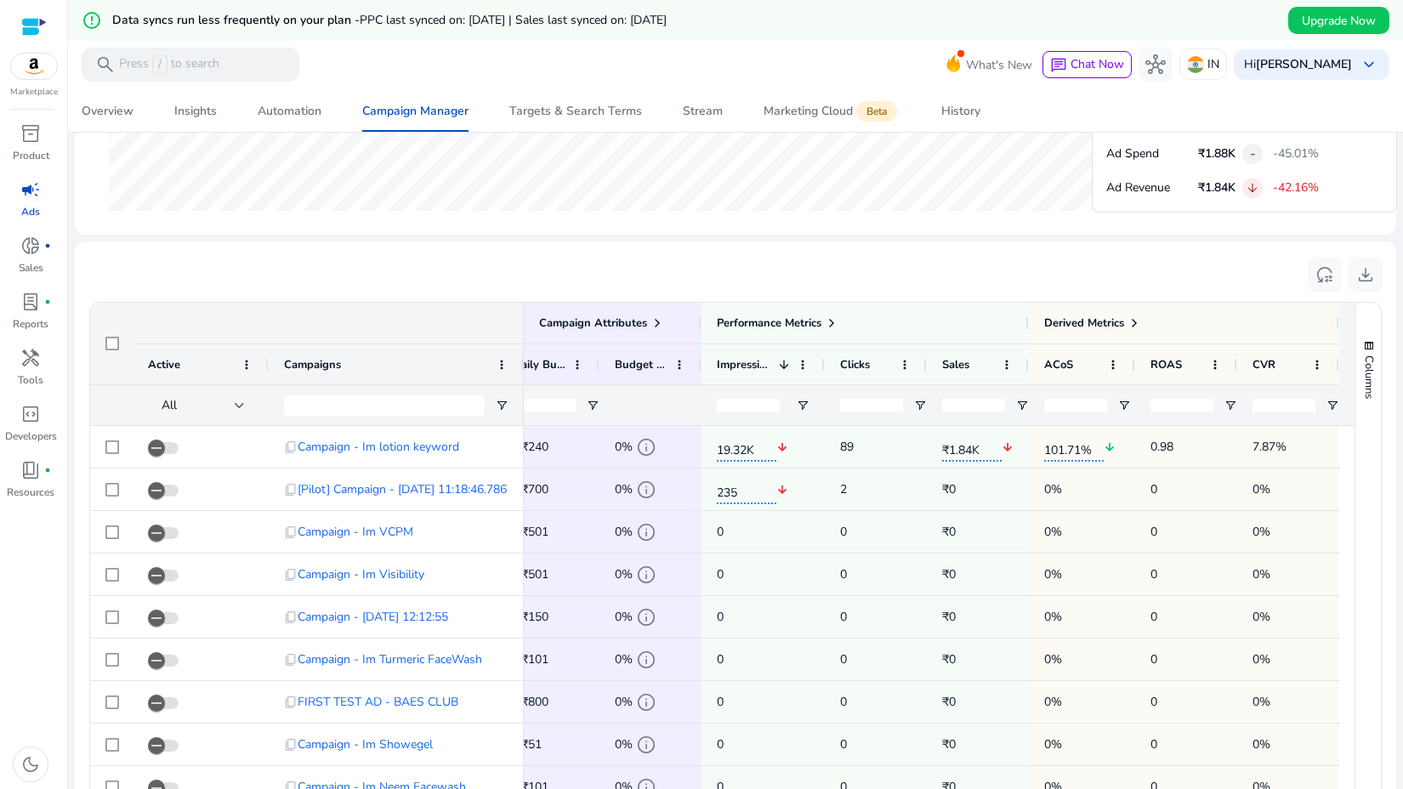
click at [992, 402] on input "**" at bounding box center [973, 406] width 63 height 14
type input "*"
click at [992, 402] on input "*" at bounding box center [973, 406] width 63 height 14
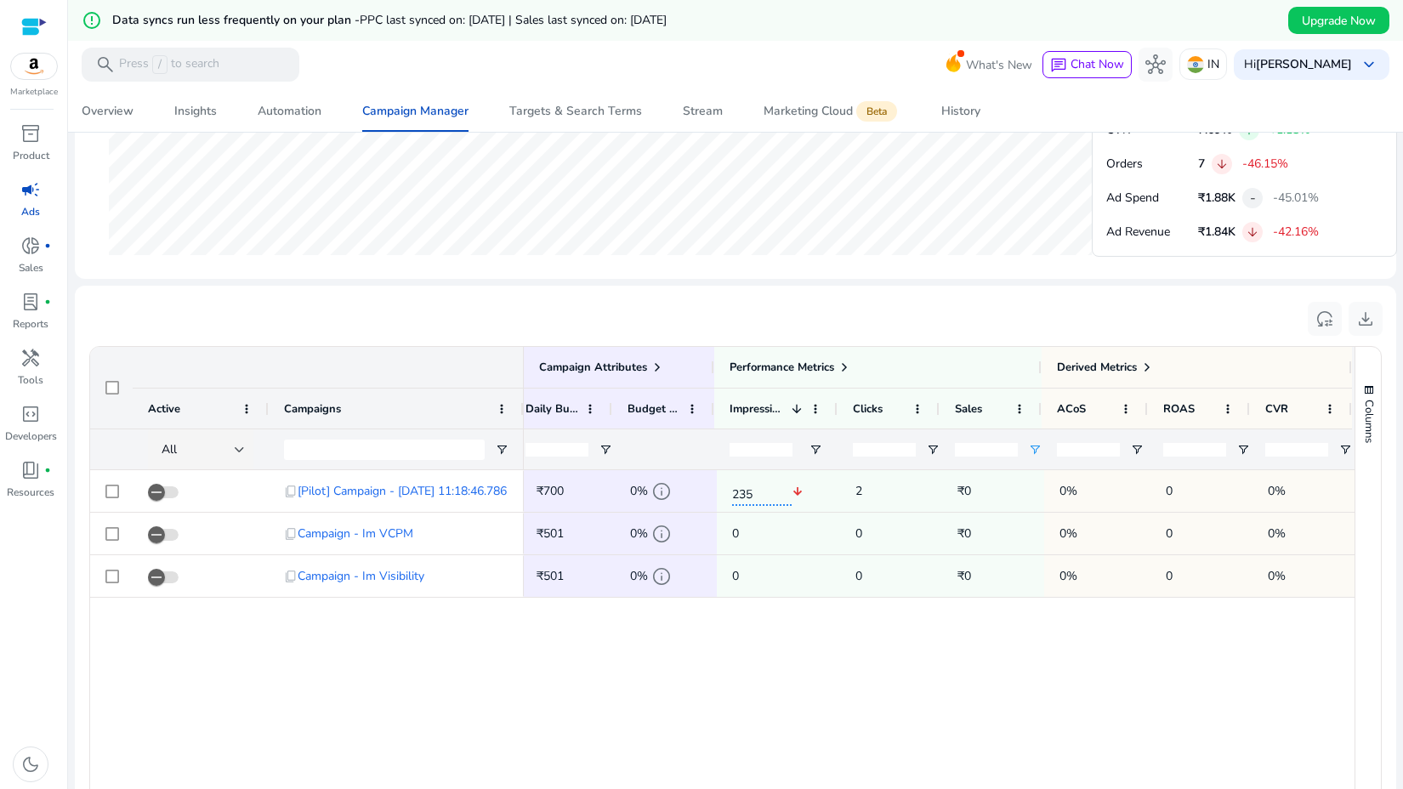
scroll to position [1008, 0]
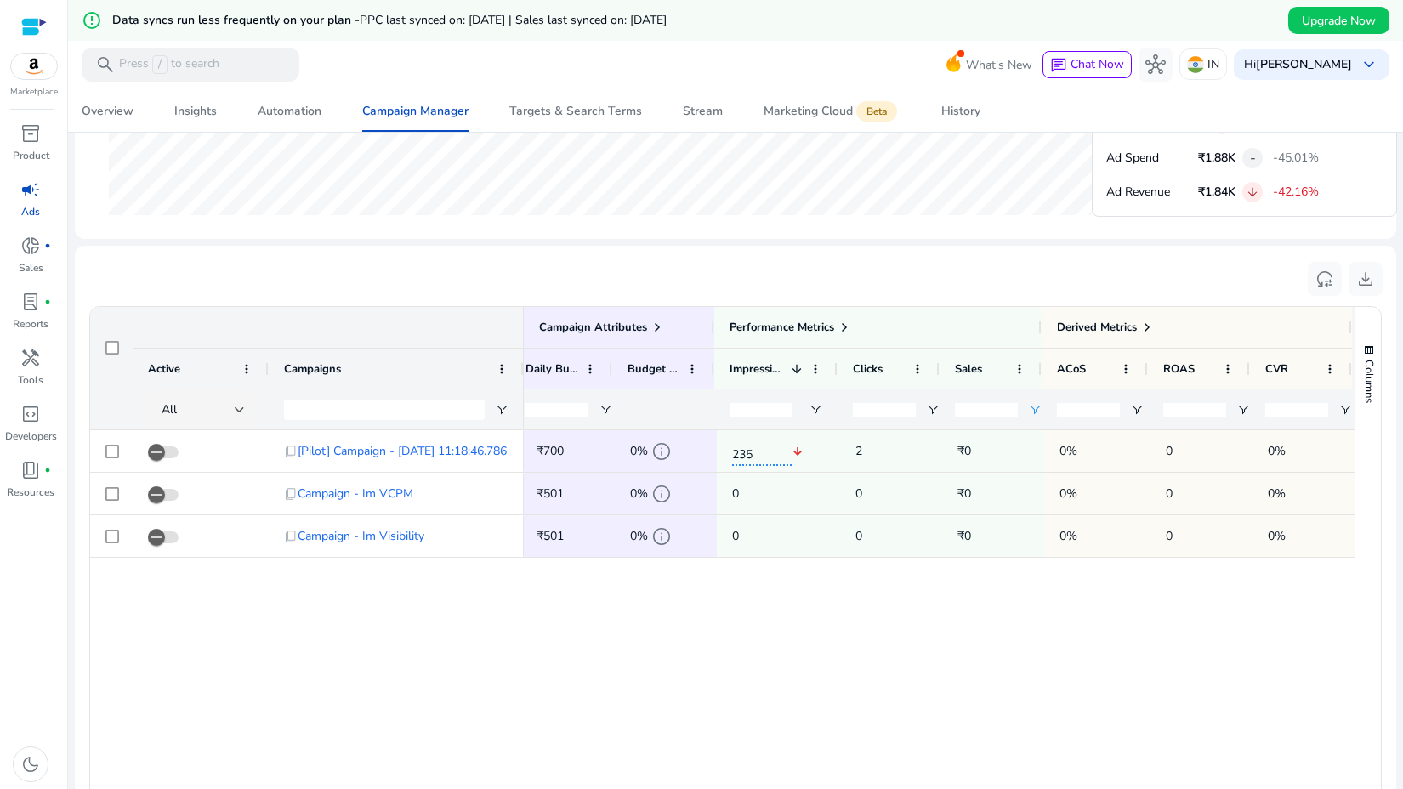
click at [985, 670] on div "Not Delivering info ₹700 edit 0% info 235 arrow_downward 2 ₹0 0% 0 0% Not Deliv…" at bounding box center [939, 661] width 831 height 463
click at [1031, 411] on span "Open Filter Menu" at bounding box center [1035, 410] width 14 height 14
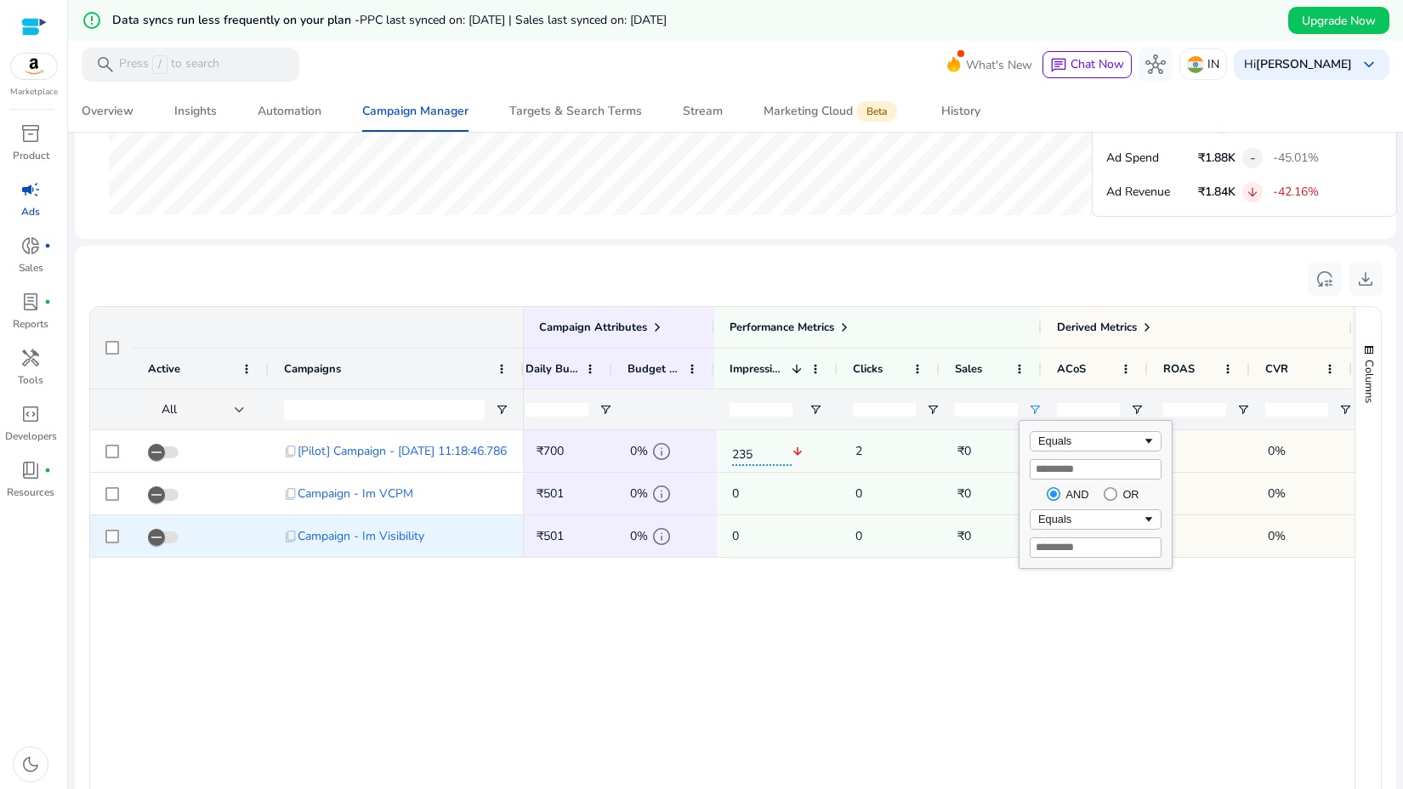
click at [942, 544] on div "₹0" at bounding box center [993, 536] width 102 height 42
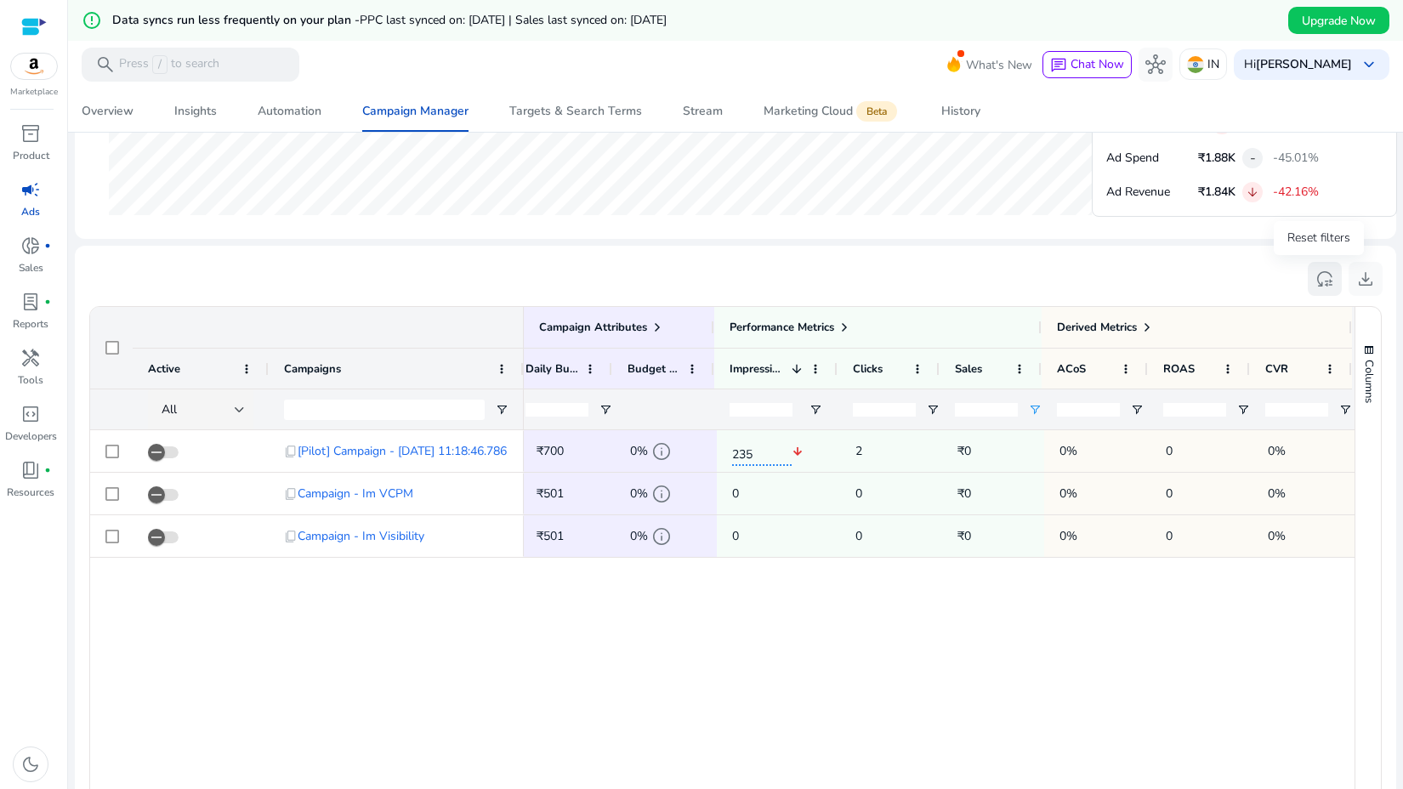
click at [1325, 276] on span "reset_settings" at bounding box center [1324, 279] width 20 height 20
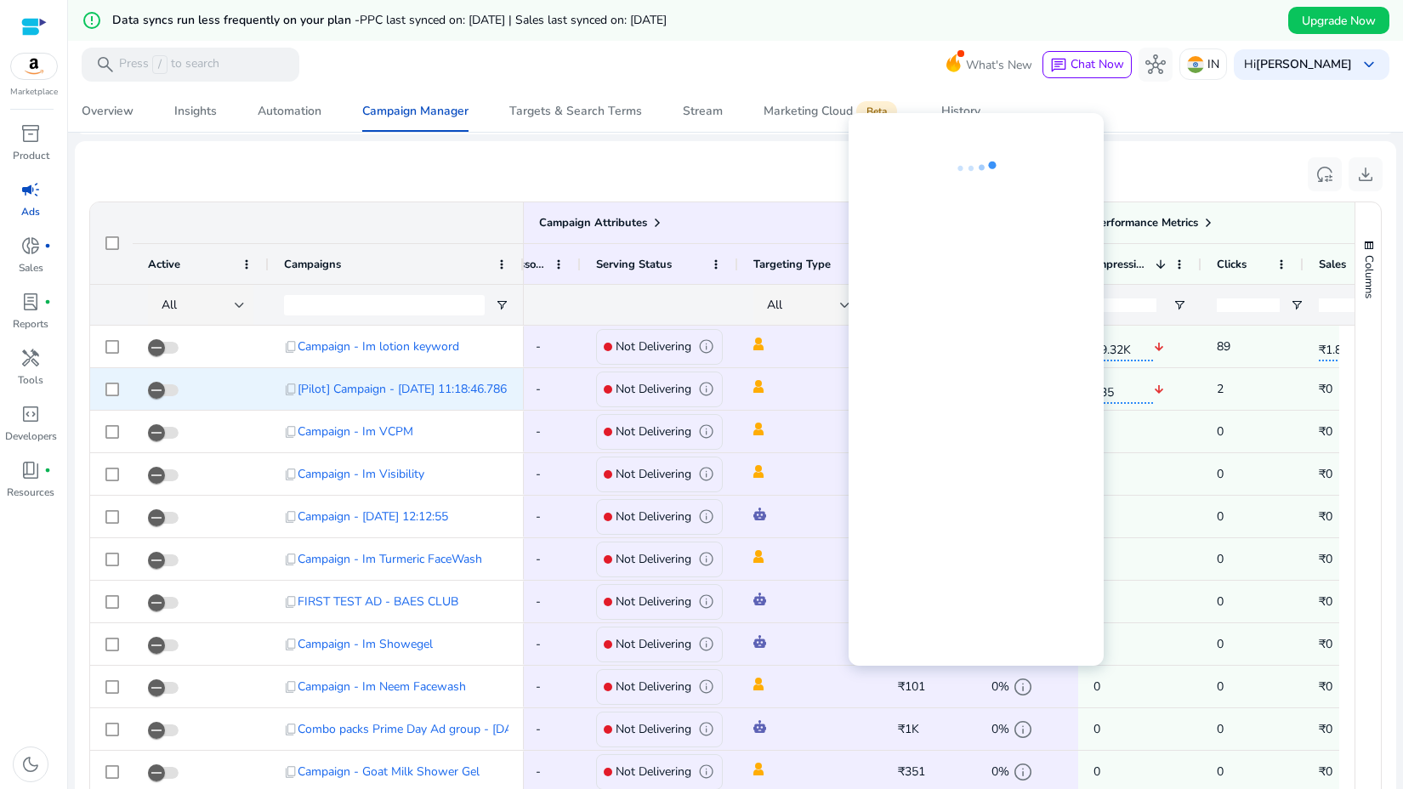
scroll to position [0, 35]
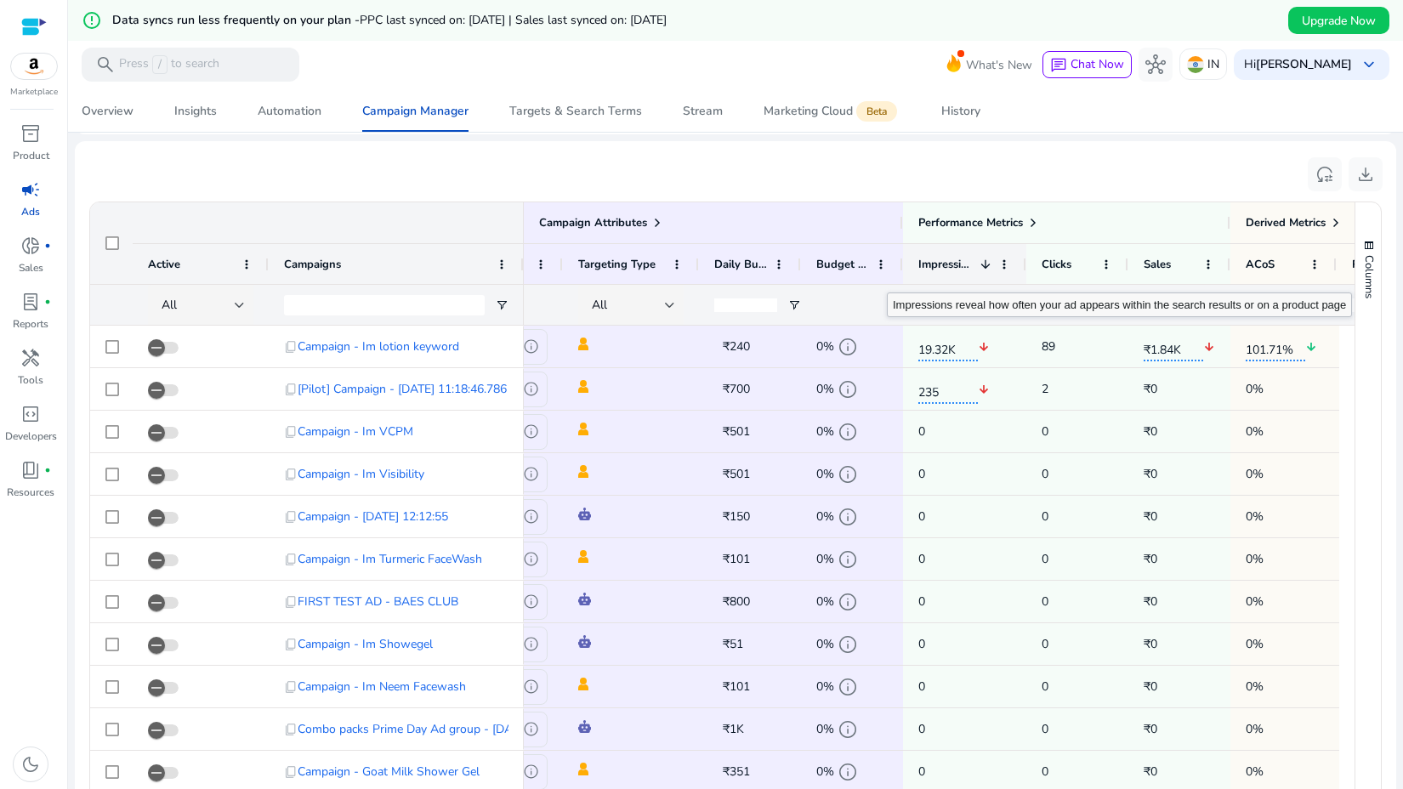
click at [989, 273] on div "Impressions 1" at bounding box center [955, 263] width 74 height 31
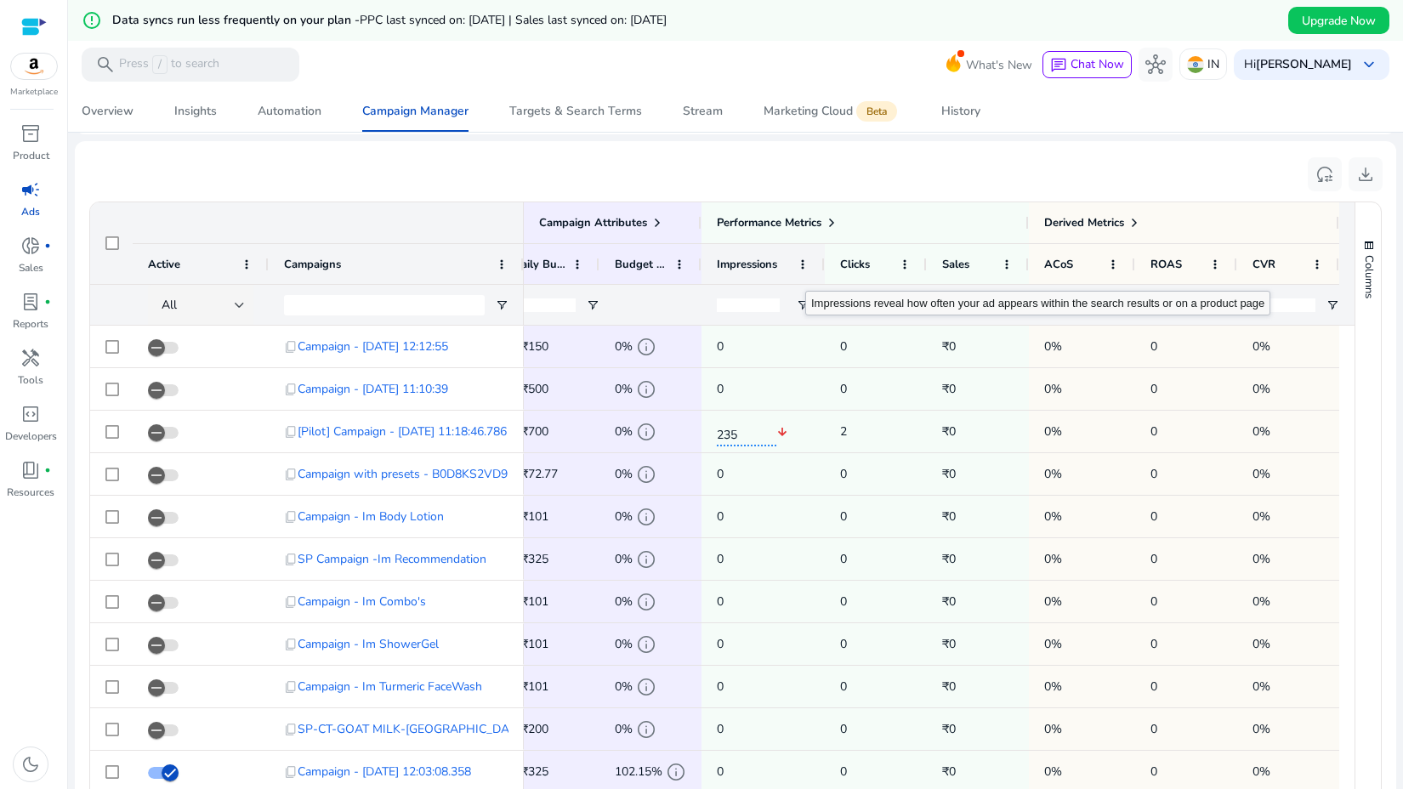
click at [795, 275] on div "Impressions" at bounding box center [763, 264] width 93 height 40
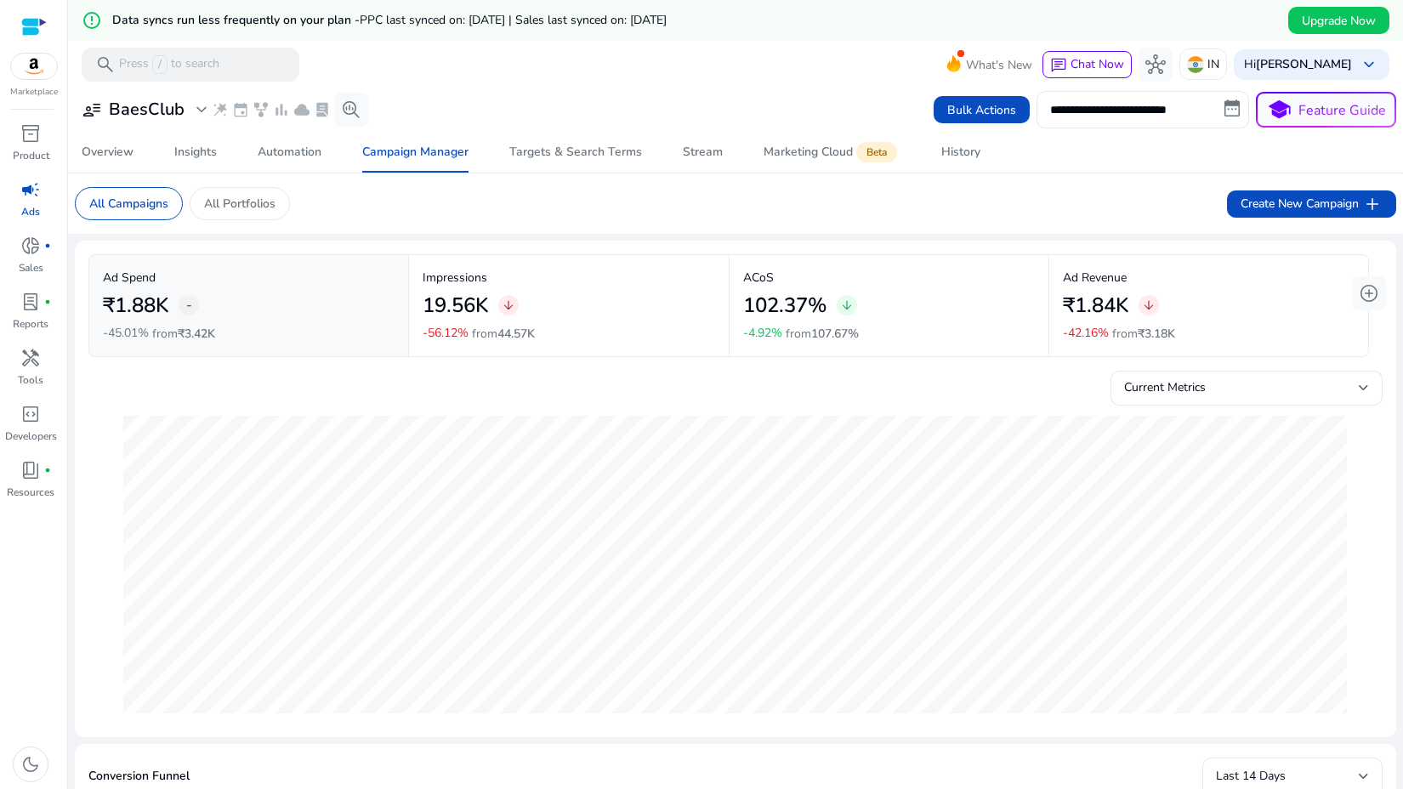
scroll to position [0, 411]
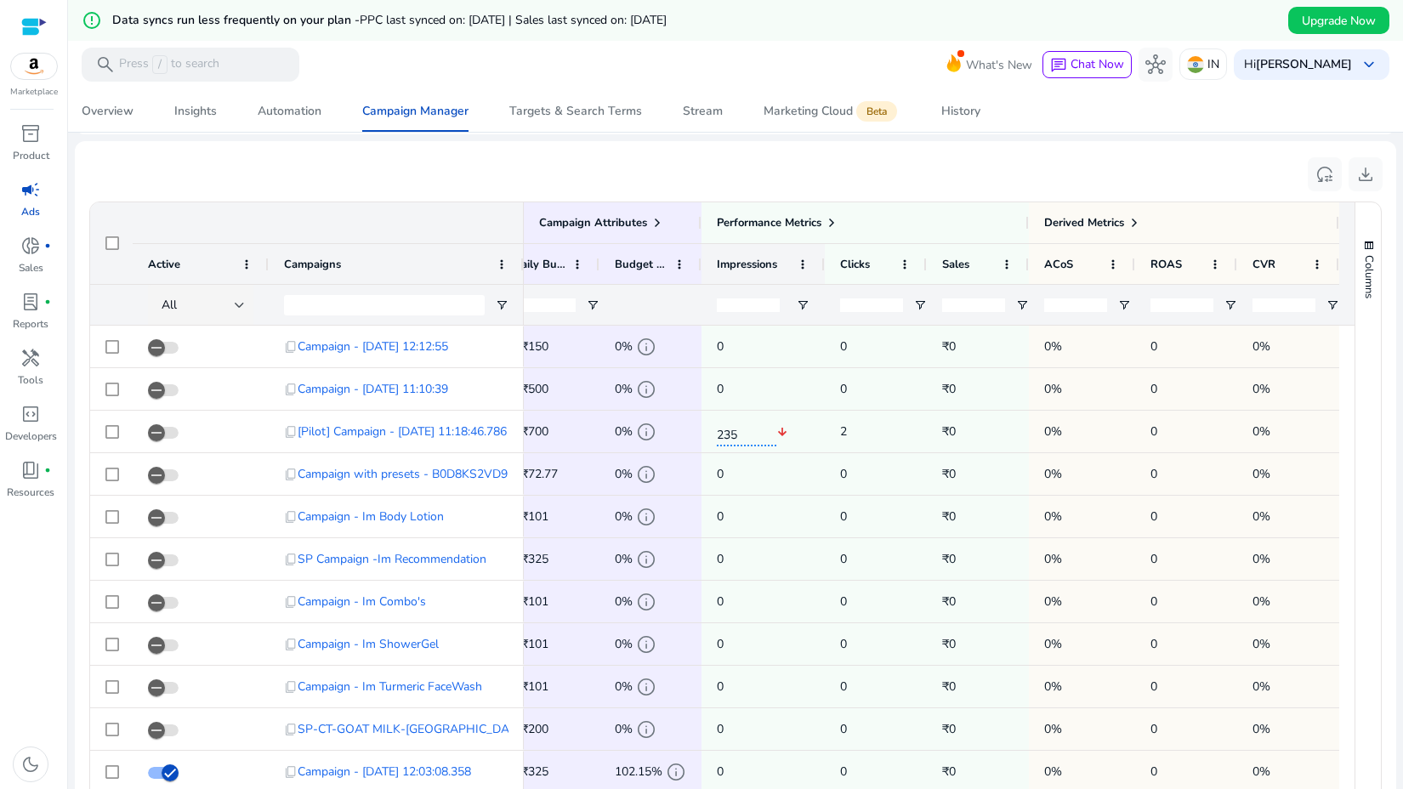
click at [796, 272] on div "Impressions" at bounding box center [763, 264] width 93 height 40
click at [801, 259] on span at bounding box center [803, 265] width 14 height 14
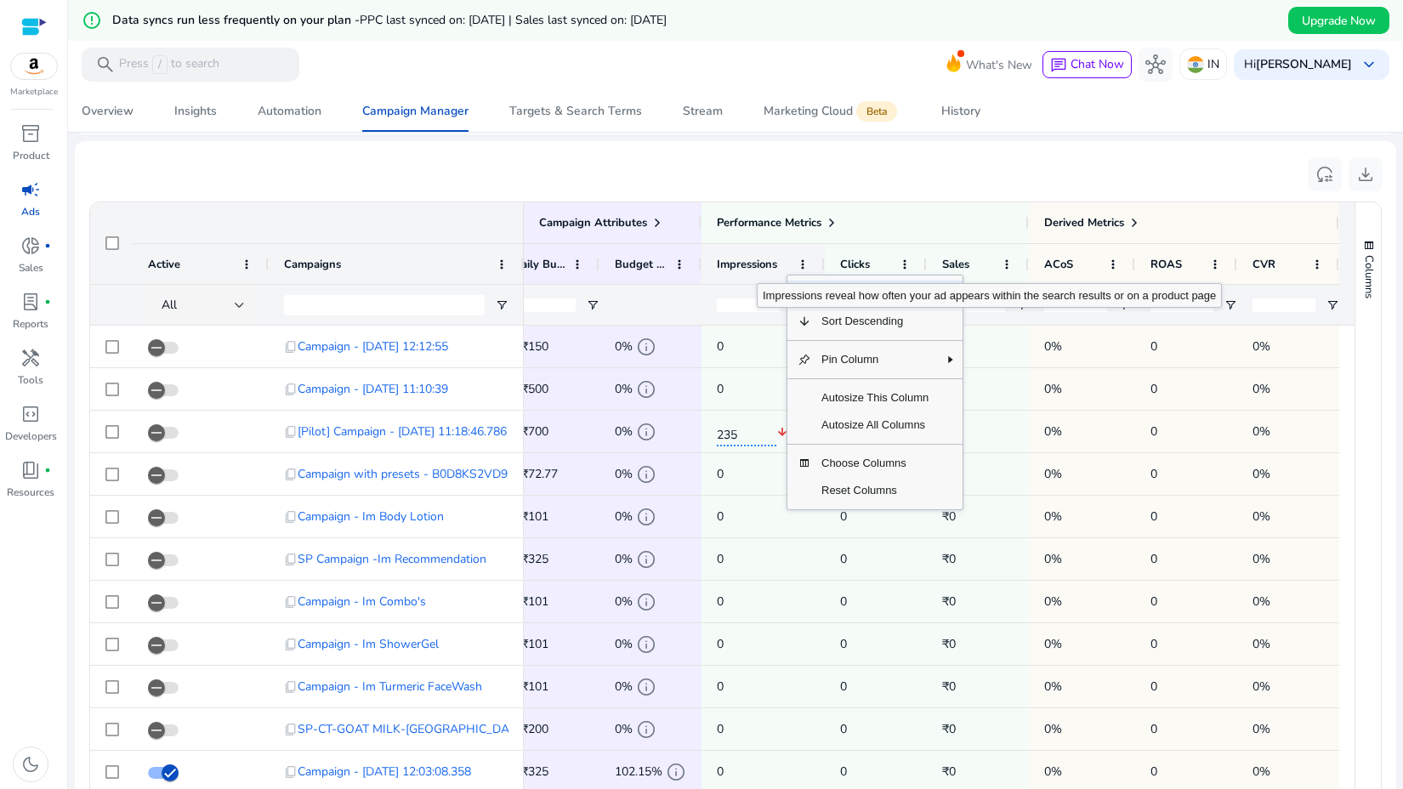
click at [757, 268] on span "Impressions" at bounding box center [747, 264] width 60 height 15
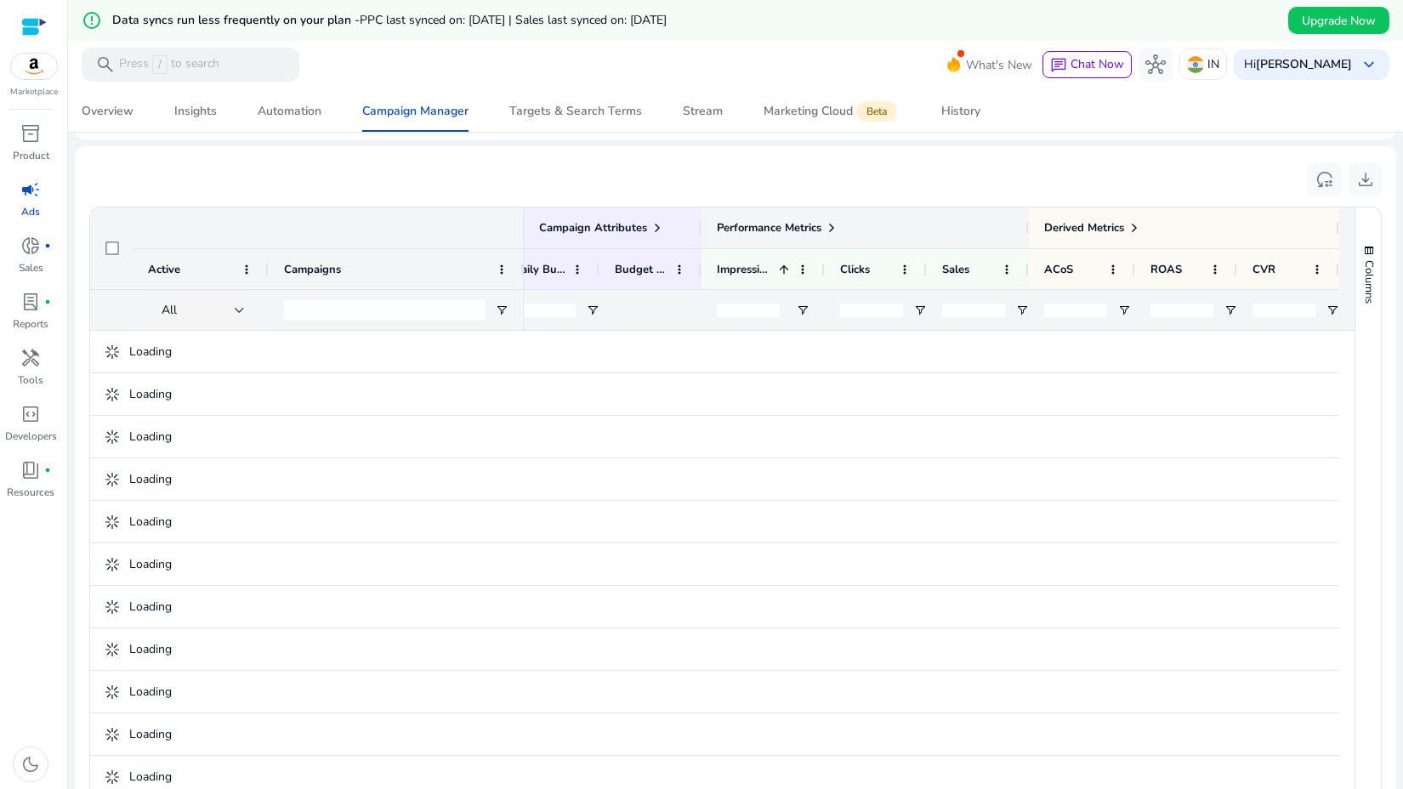
scroll to position [1112, 0]
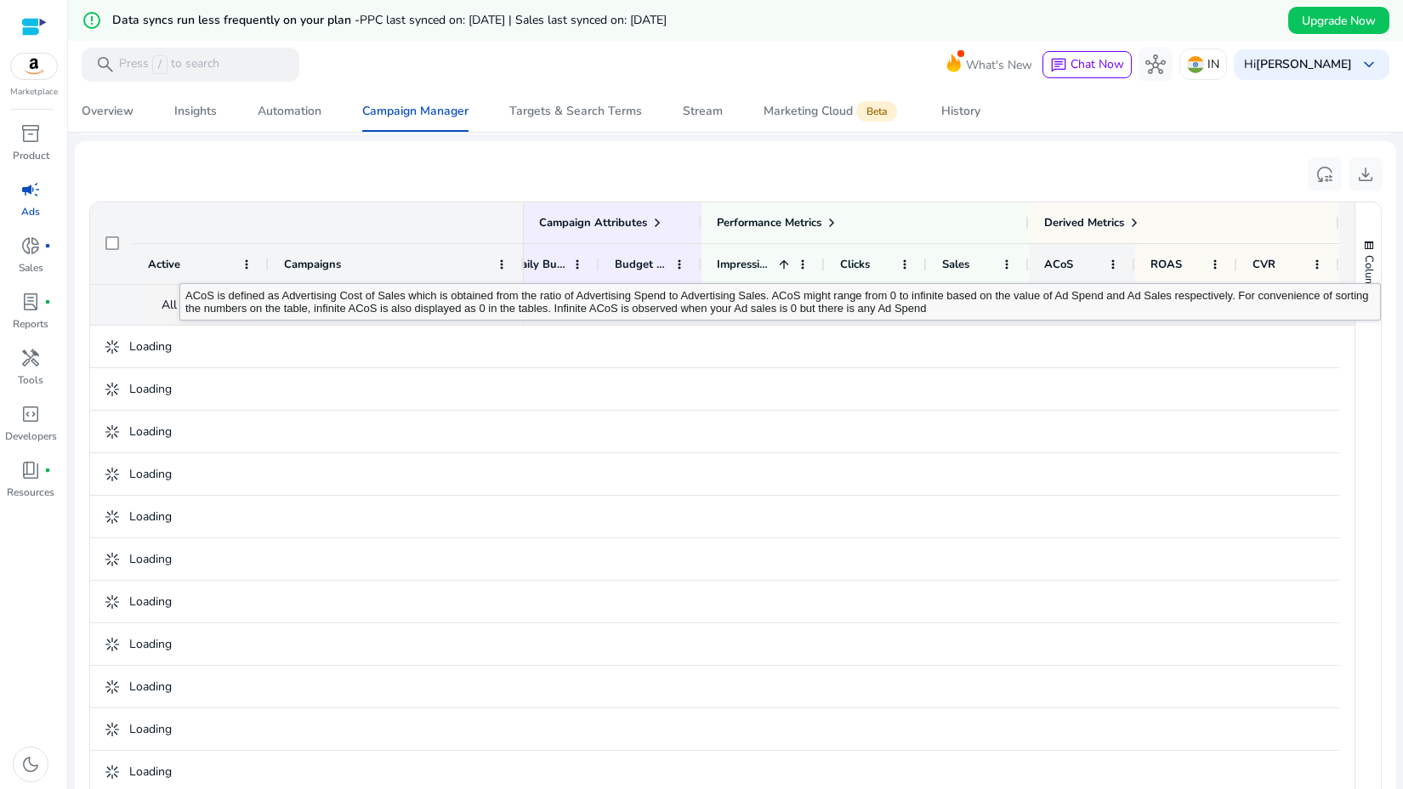
click at [1057, 264] on span "ACoS" at bounding box center [1058, 264] width 29 height 15
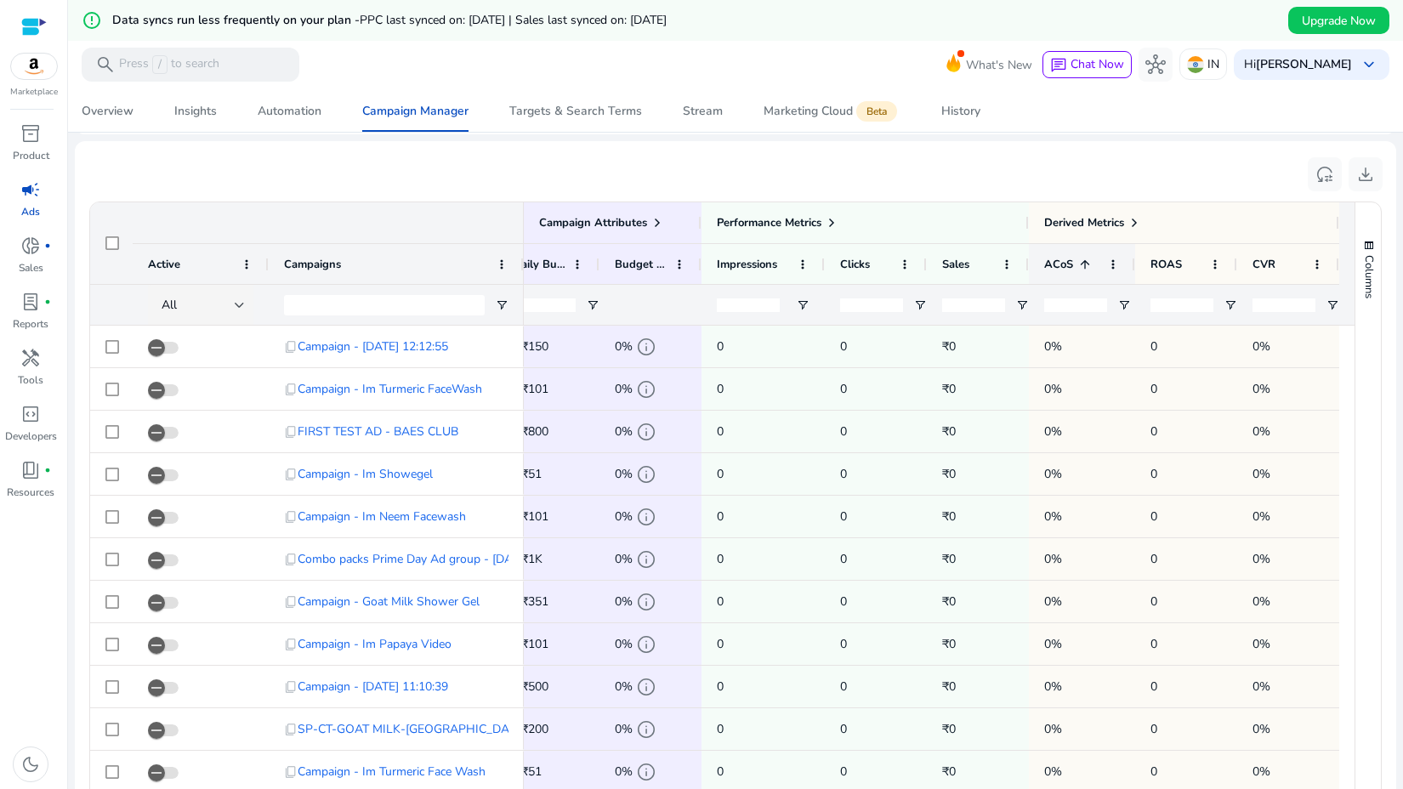
click at [1057, 264] on span "ACoS" at bounding box center [1058, 264] width 29 height 15
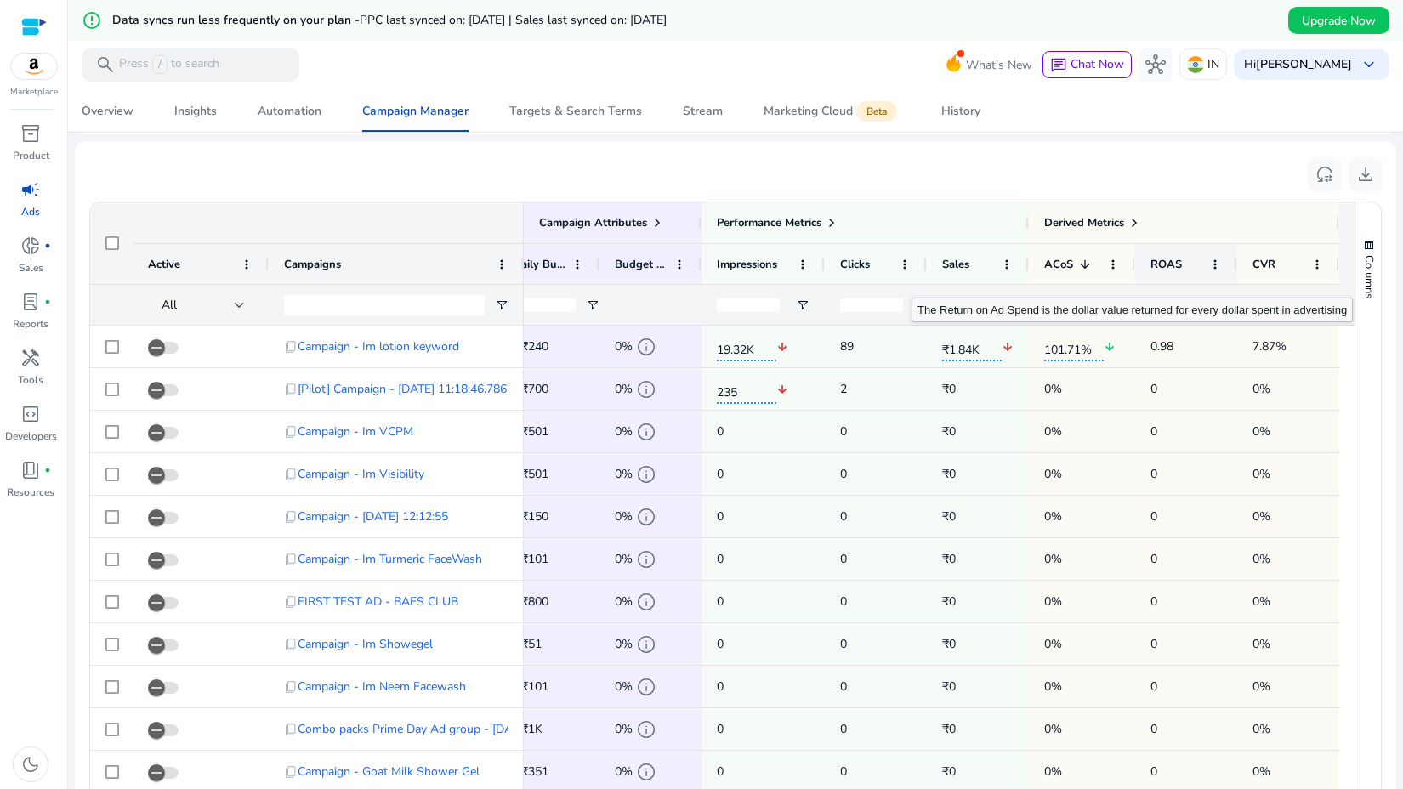
click at [1172, 267] on span "ROAS" at bounding box center [1165, 264] width 31 height 15
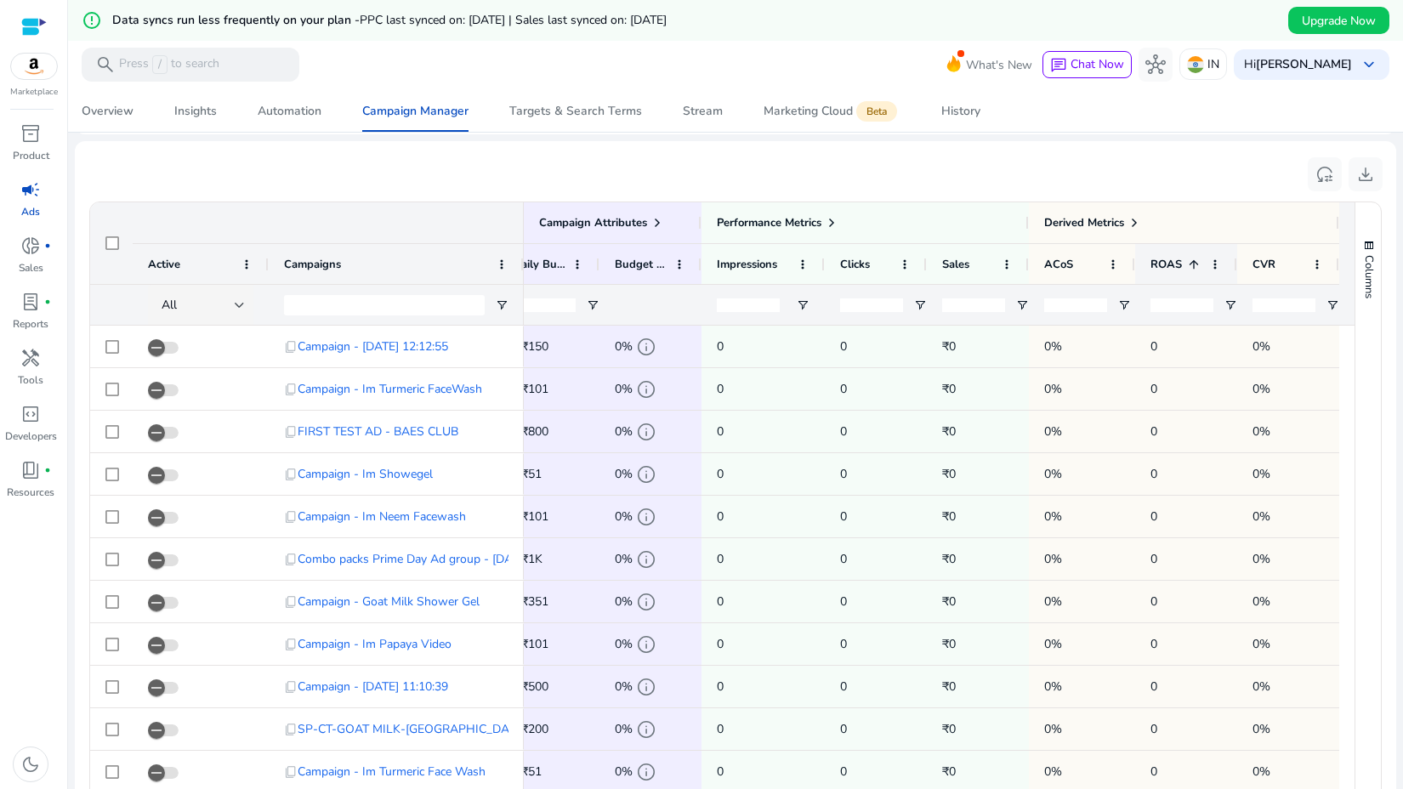
click at [1172, 267] on span "ROAS" at bounding box center [1165, 264] width 31 height 15
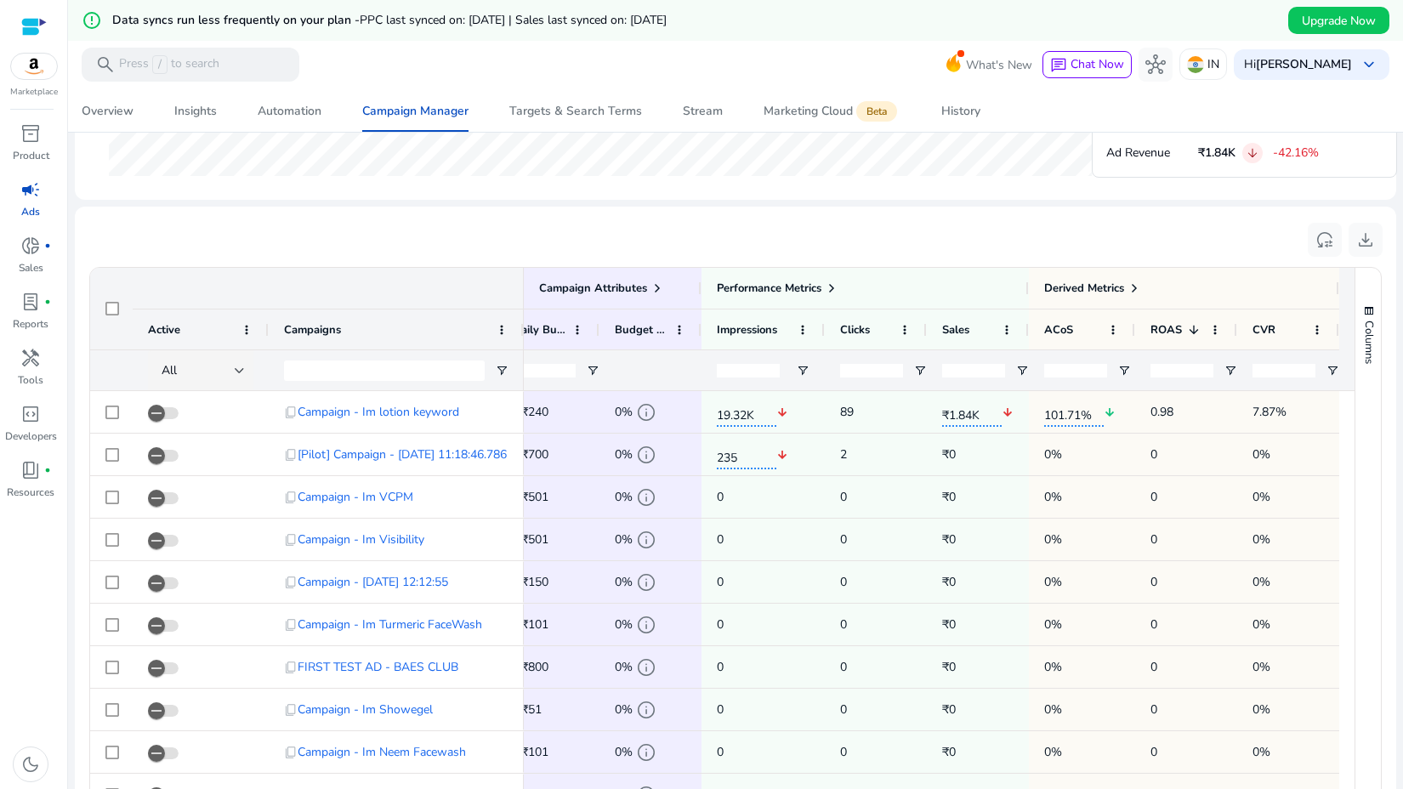
scroll to position [1047, 0]
click at [1173, 267] on div "Derived Metrics" at bounding box center [1184, 287] width 310 height 41
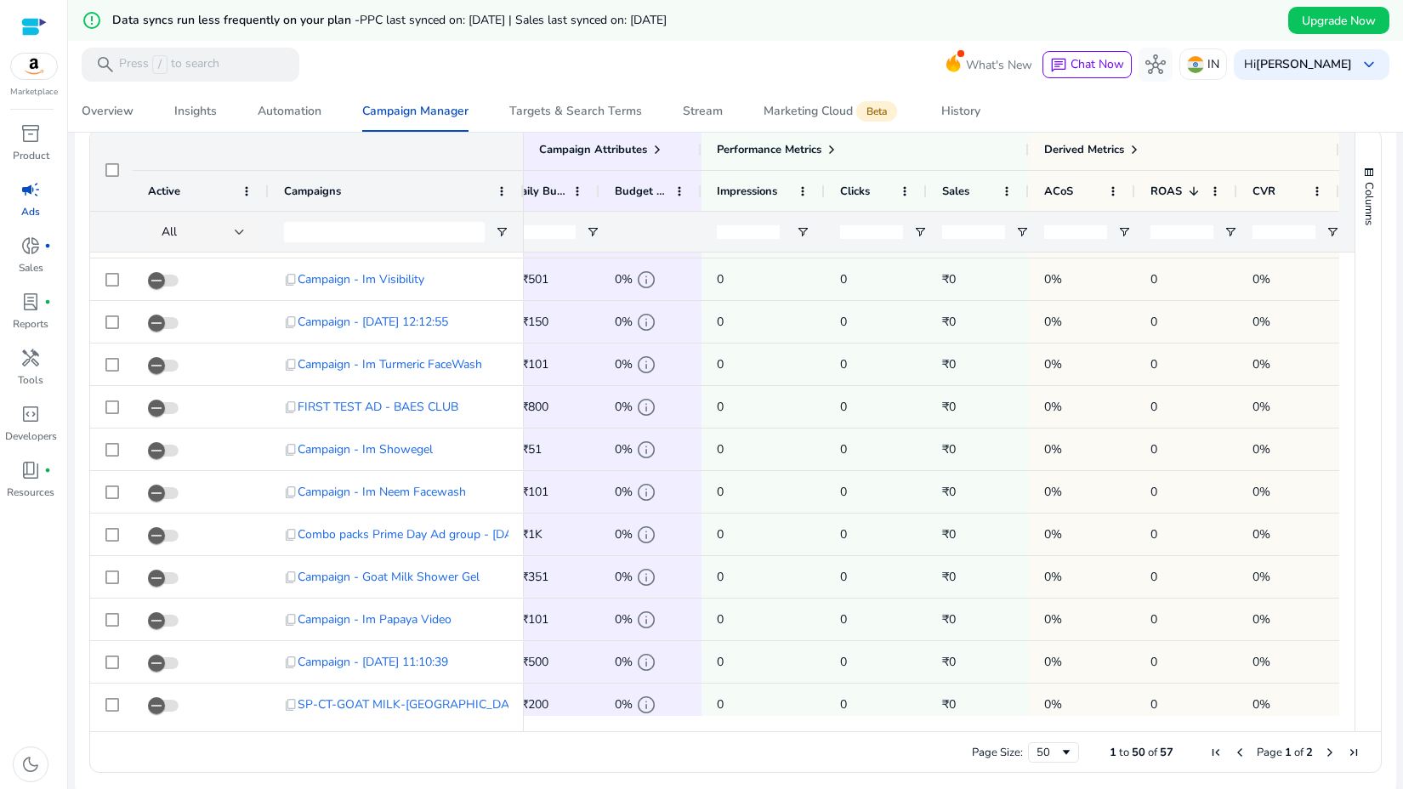
scroll to position [1182, 0]
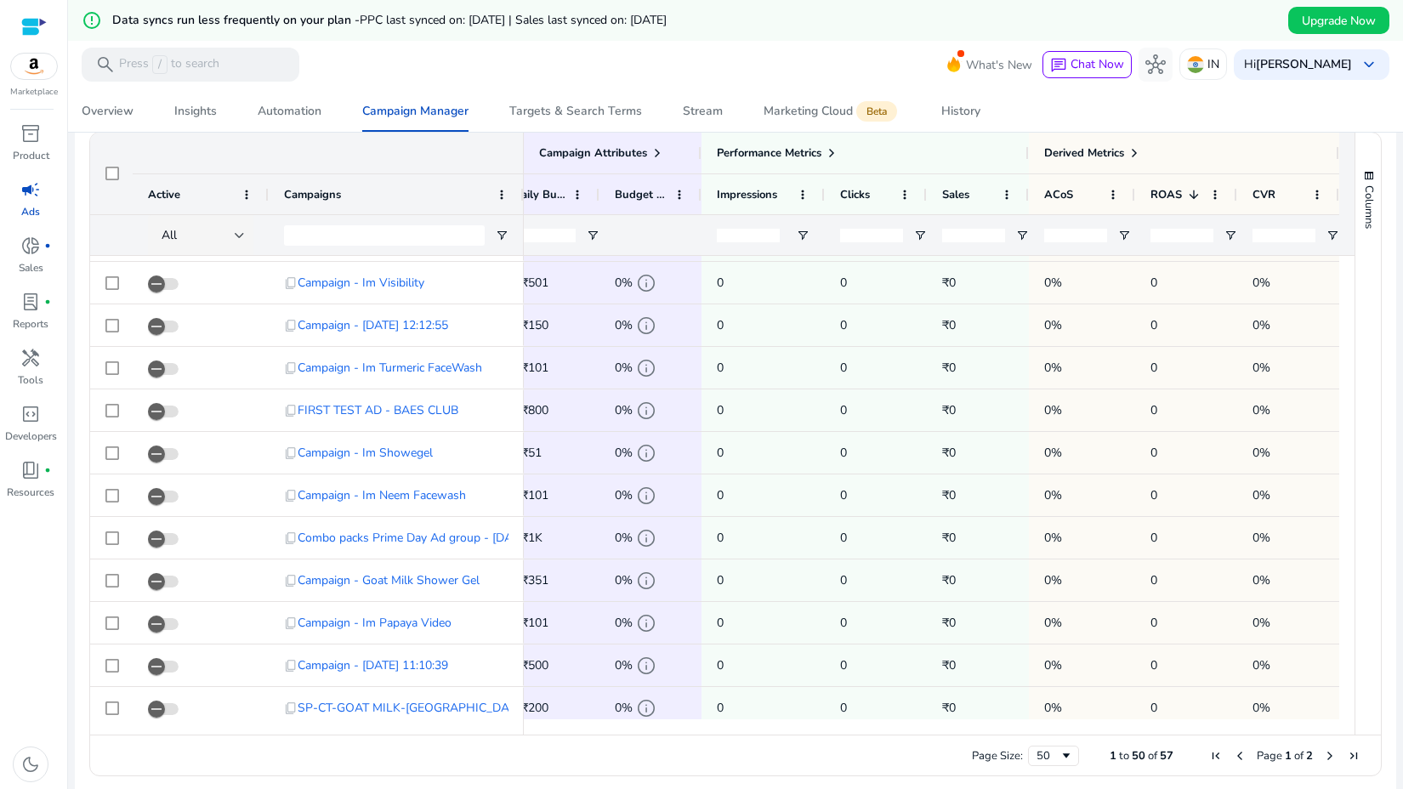
click at [1257, 788] on mat-card "reset_settings download Press ENTER to sort. Press ALT DOWN to open column menu…" at bounding box center [735, 434] width 1321 height 727
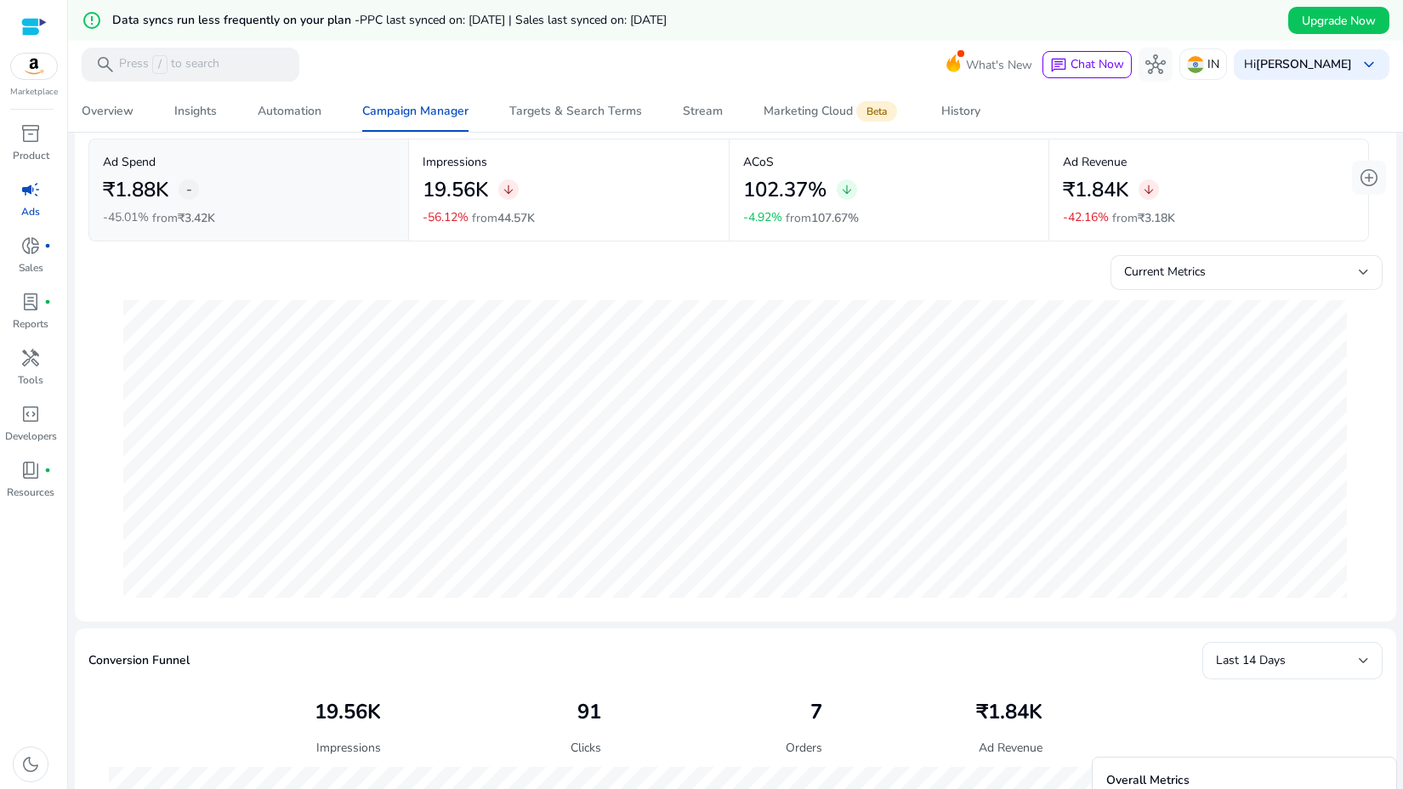
scroll to position [0, 0]
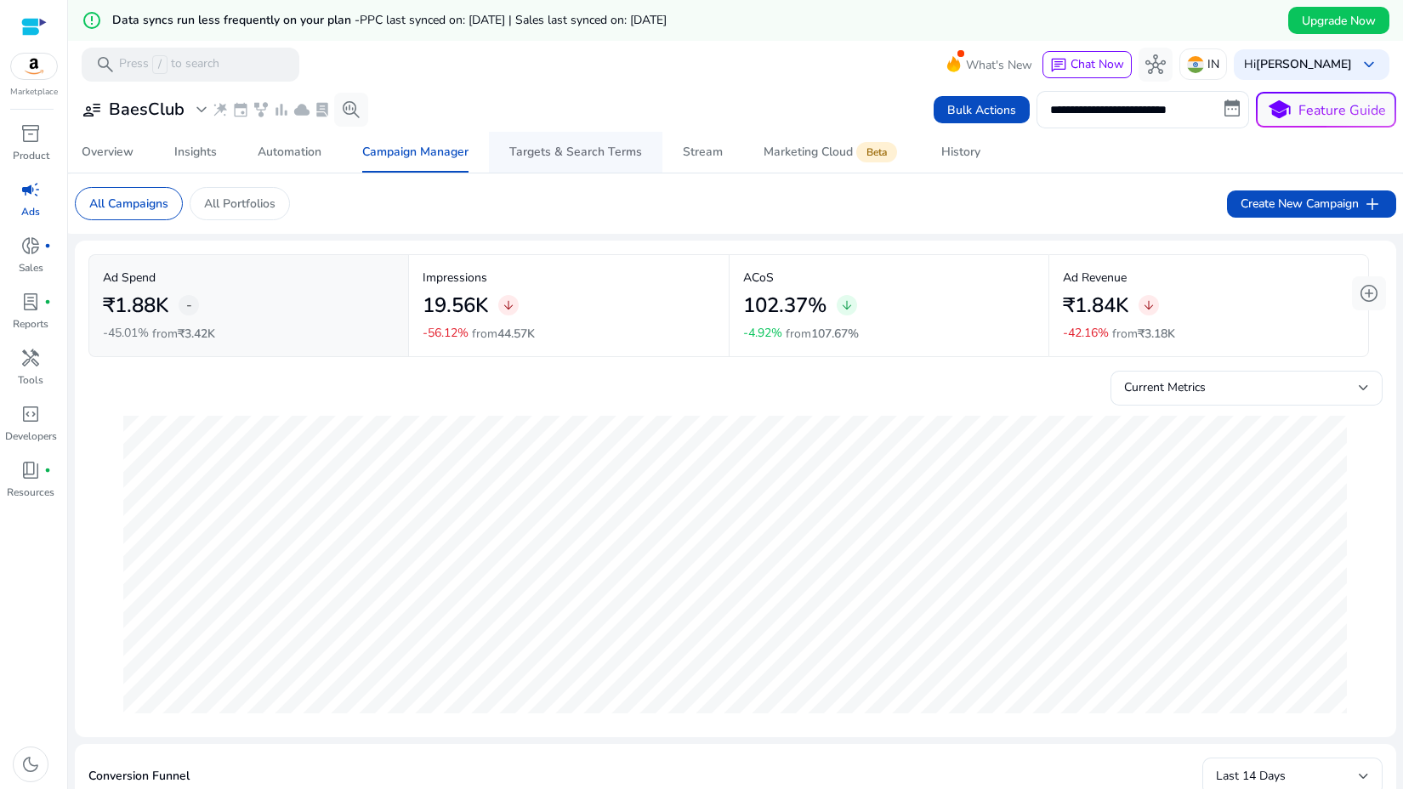
click at [534, 141] on span "Targets & Search Terms" at bounding box center [575, 152] width 133 height 41
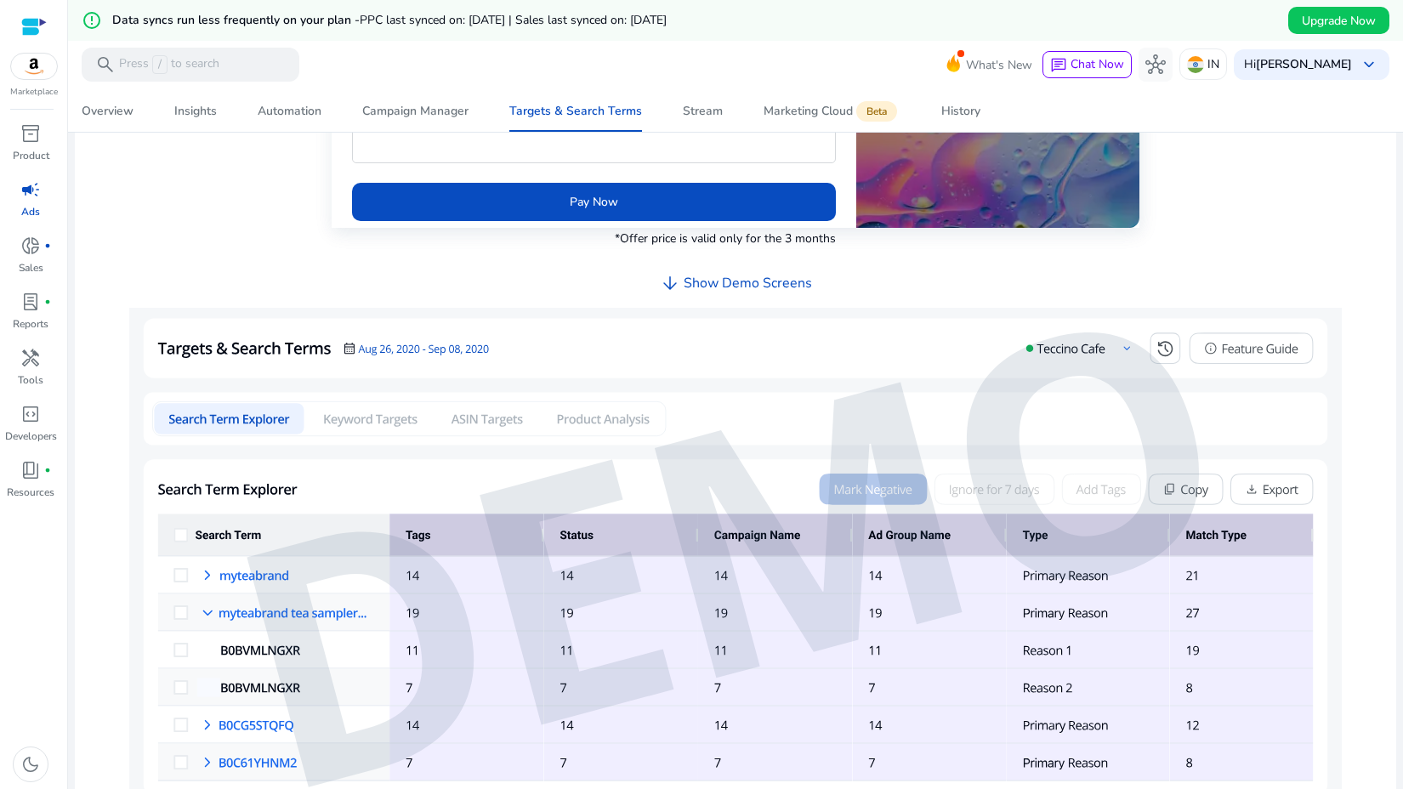
scroll to position [508, 0]
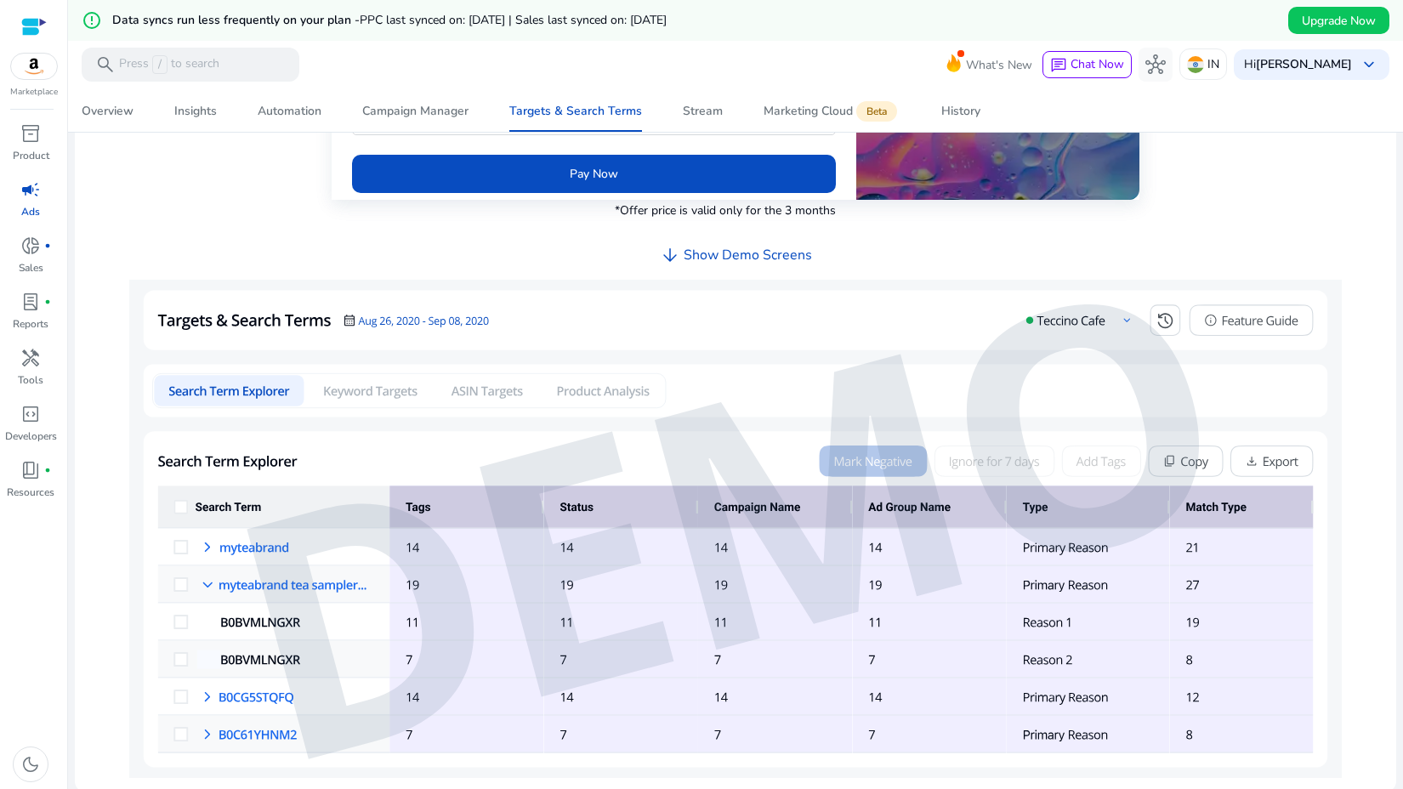
click at [1121, 323] on img at bounding box center [735, 529] width 1212 height 498
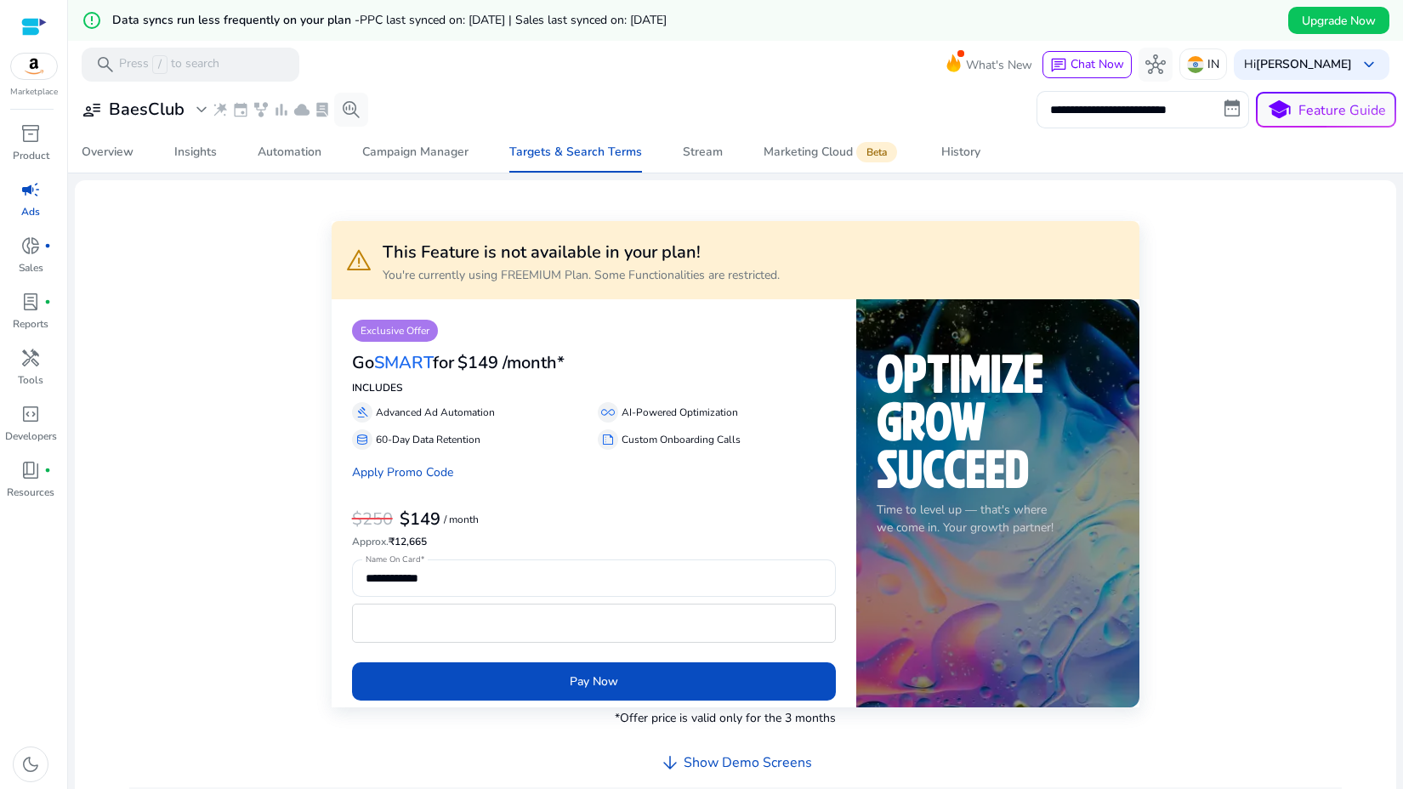
click at [1262, 318] on div "**********" at bounding box center [735, 740] width 1294 height 1092
click at [674, 154] on link "Stream" at bounding box center [702, 152] width 81 height 41
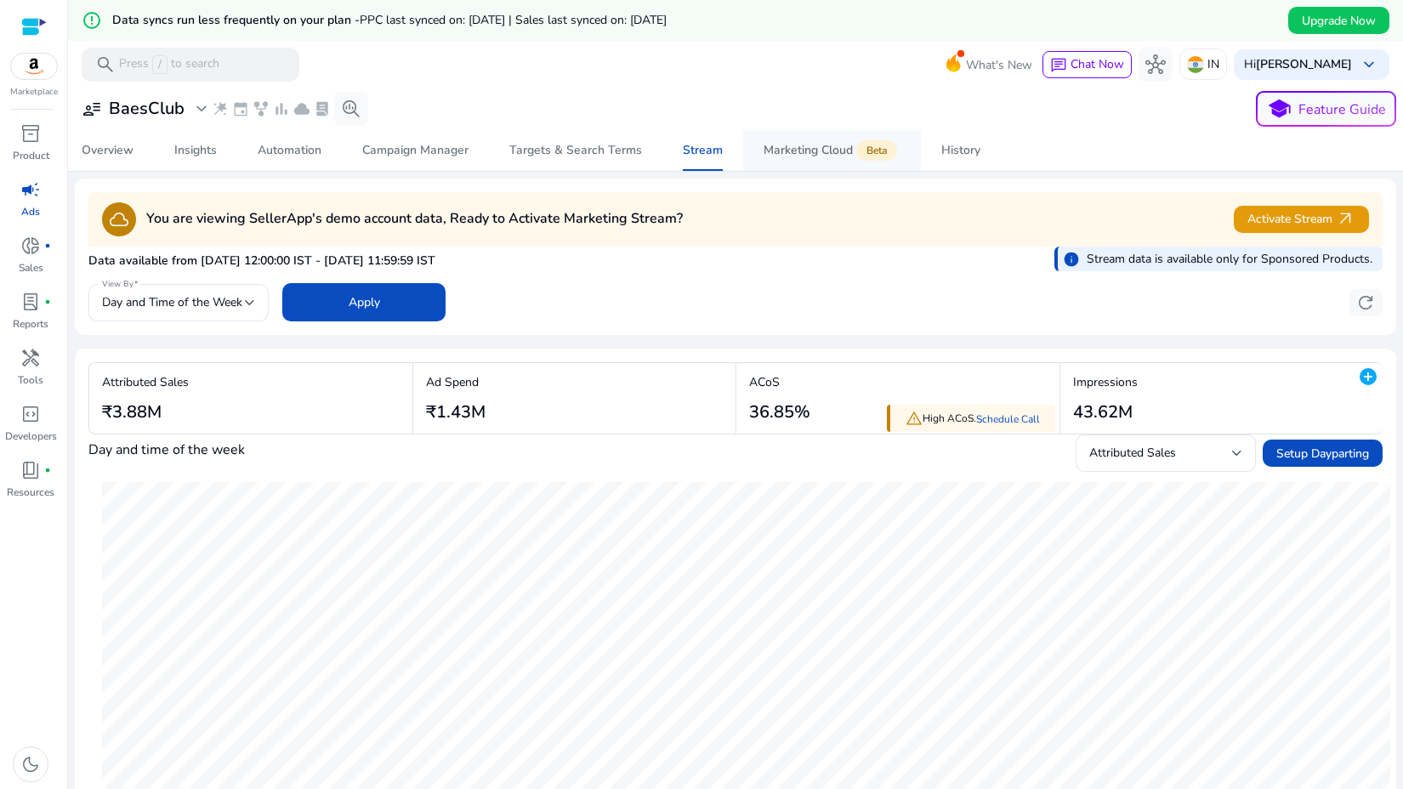
click at [771, 156] on div "Marketing Cloud Beta" at bounding box center [831, 151] width 137 height 14
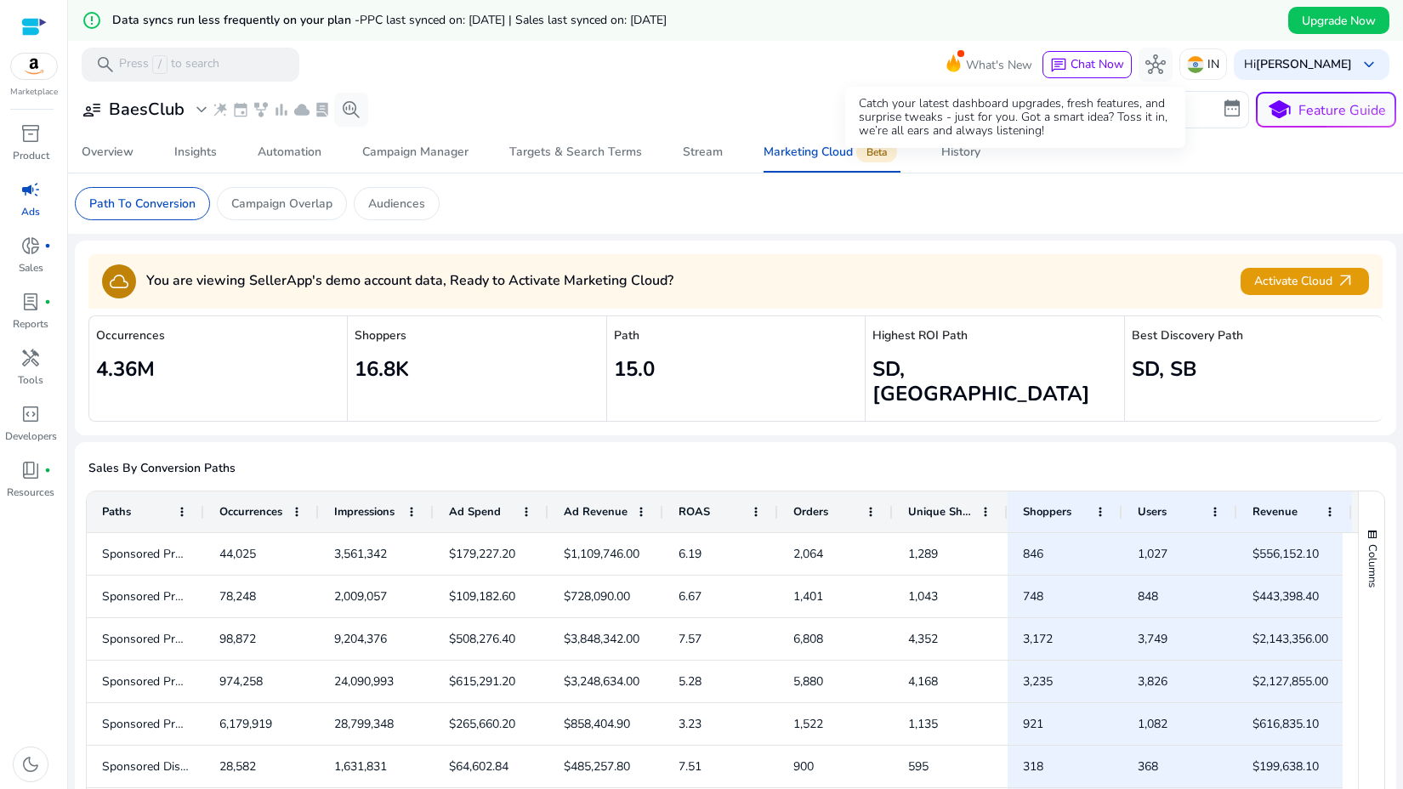
click at [964, 57] on span at bounding box center [960, 53] width 7 height 7
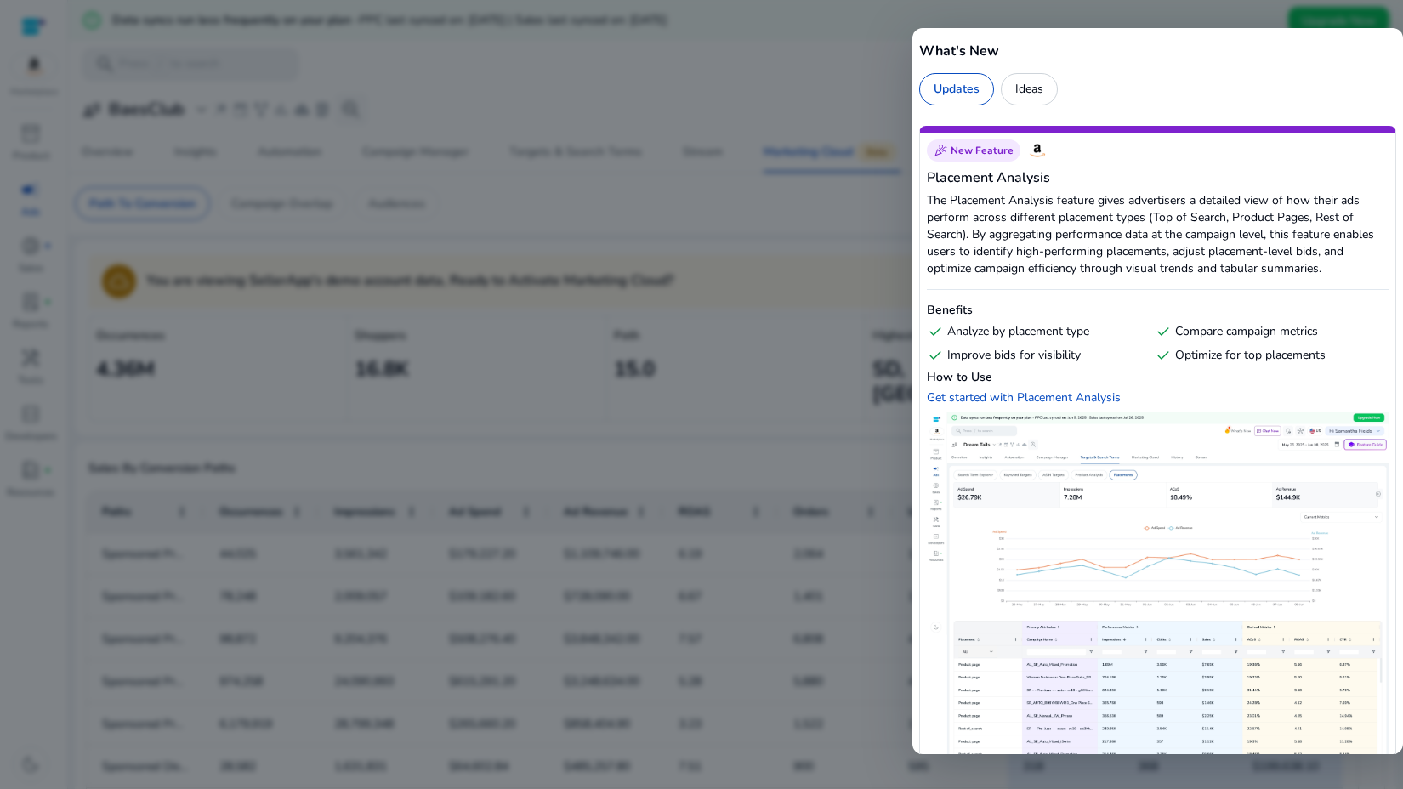
click at [857, 93] on div at bounding box center [701, 394] width 1403 height 789
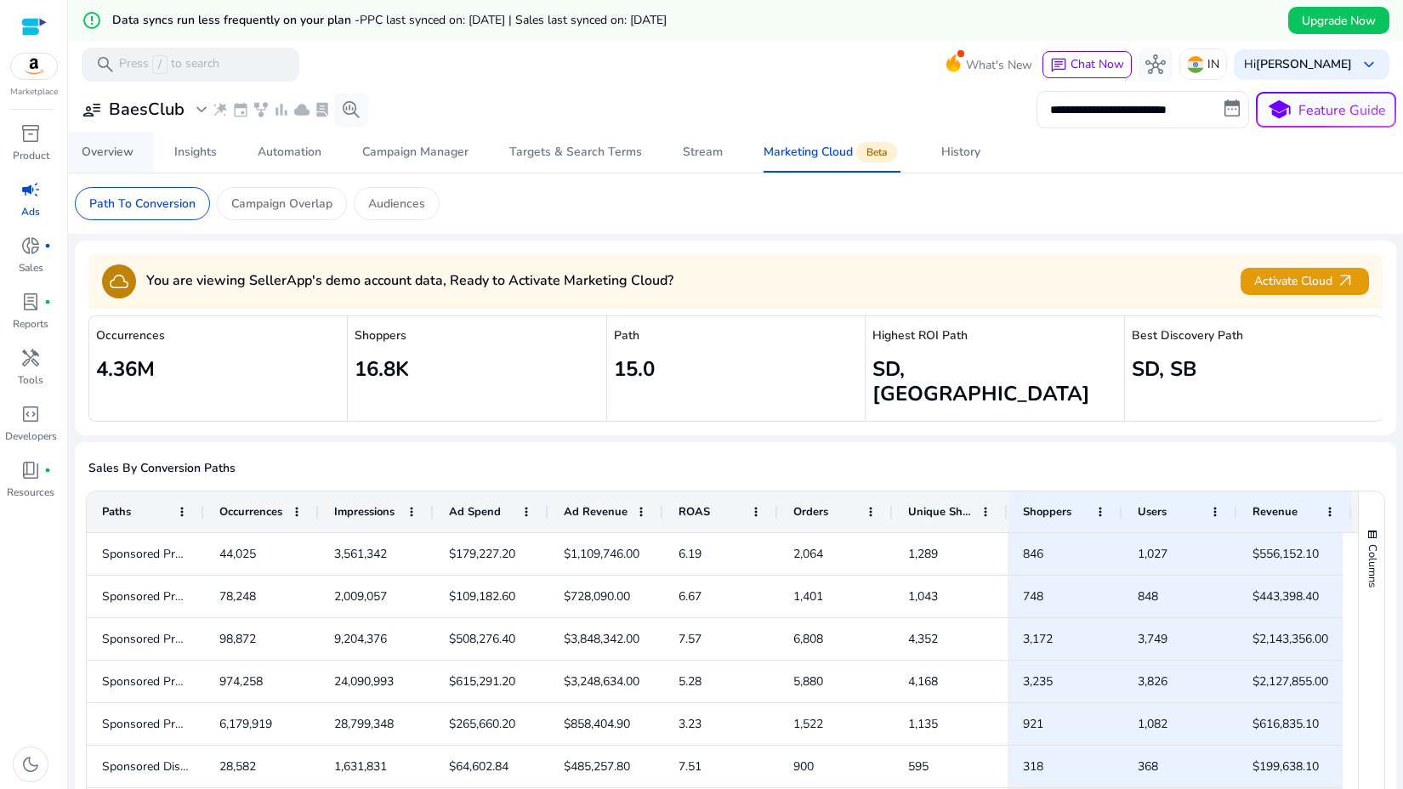
click at [121, 169] on span "Overview" at bounding box center [108, 152] width 52 height 41
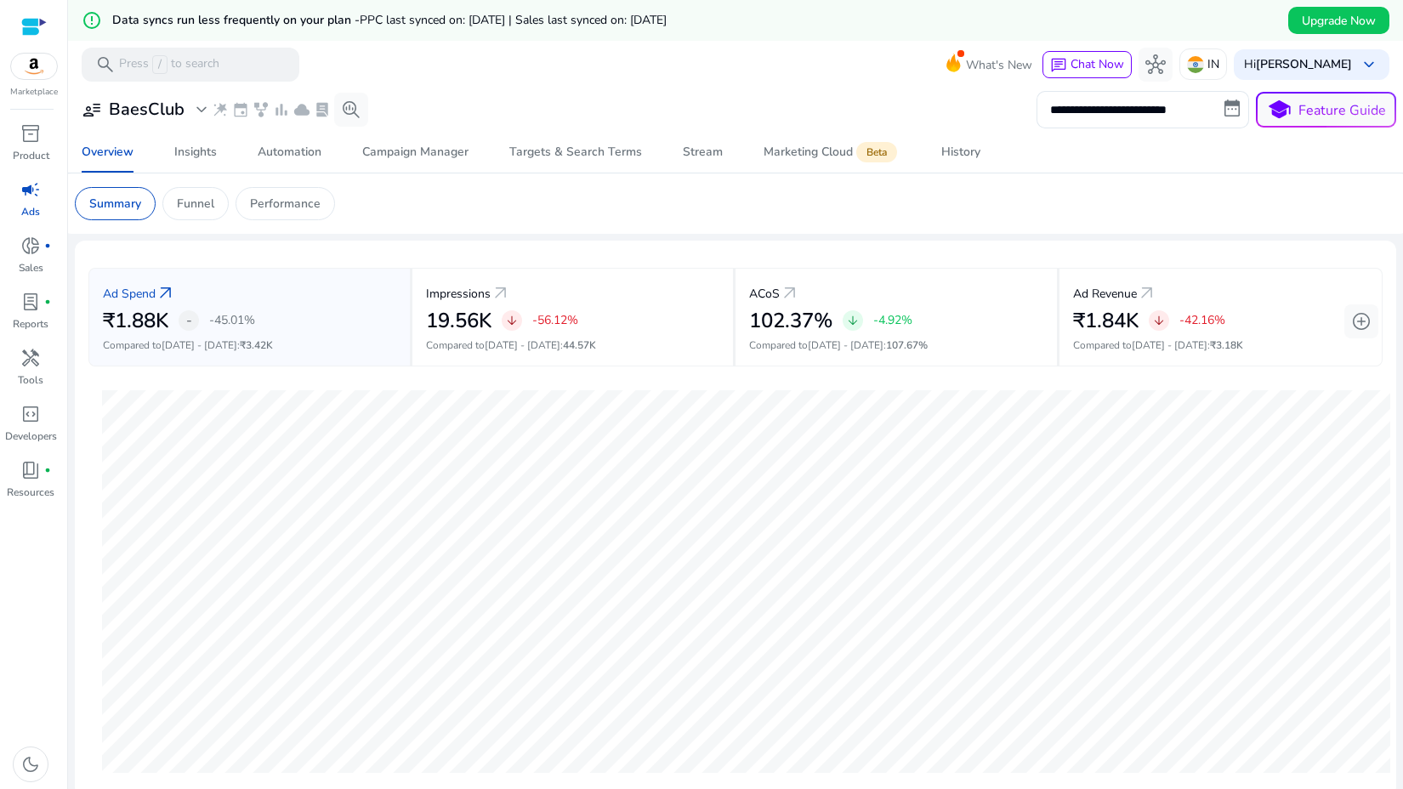
click at [514, 76] on mat-toolbar "search Press / to search What's New chat Chat Now hub IN Hi [PERSON_NAME] keybo…" at bounding box center [735, 64] width 1335 height 47
click at [512, 235] on div "**********" at bounding box center [735, 659] width 1321 height 1143
